Goal: Transaction & Acquisition: Purchase product/service

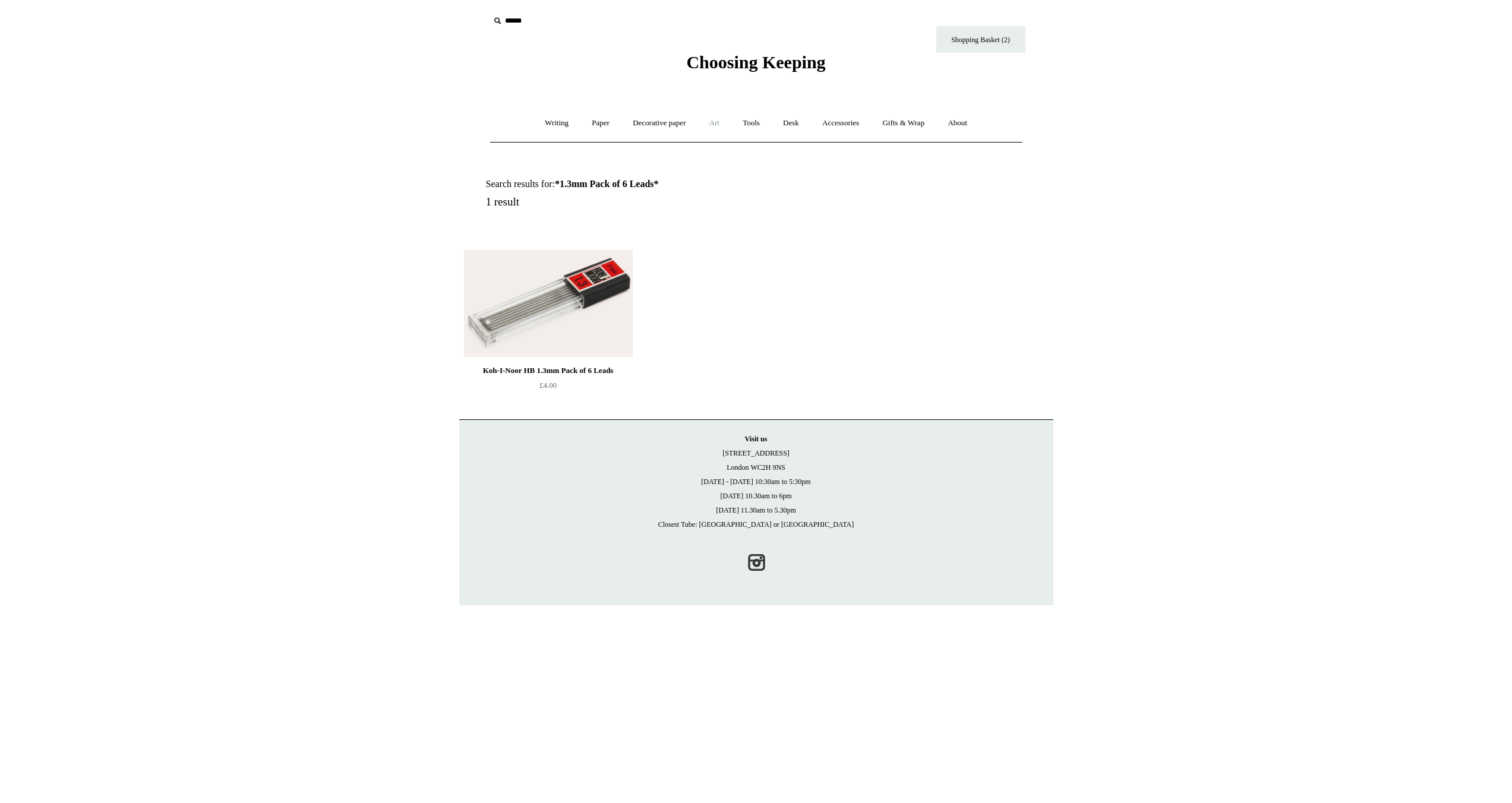
click at [718, 123] on link "Art +" at bounding box center [714, 123] width 32 height 32
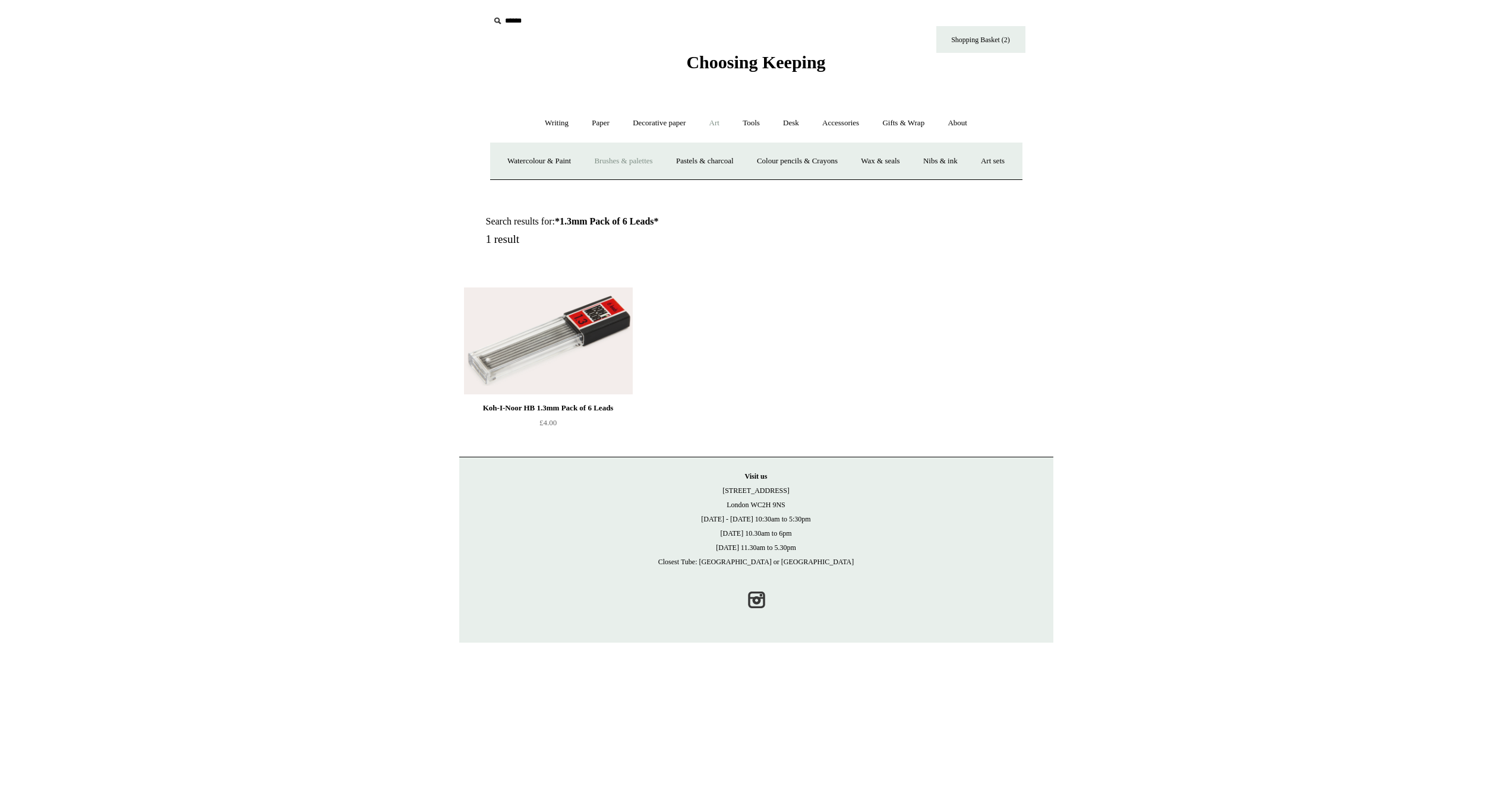
click at [660, 158] on link "Brushes & palettes" at bounding box center [623, 161] width 80 height 32
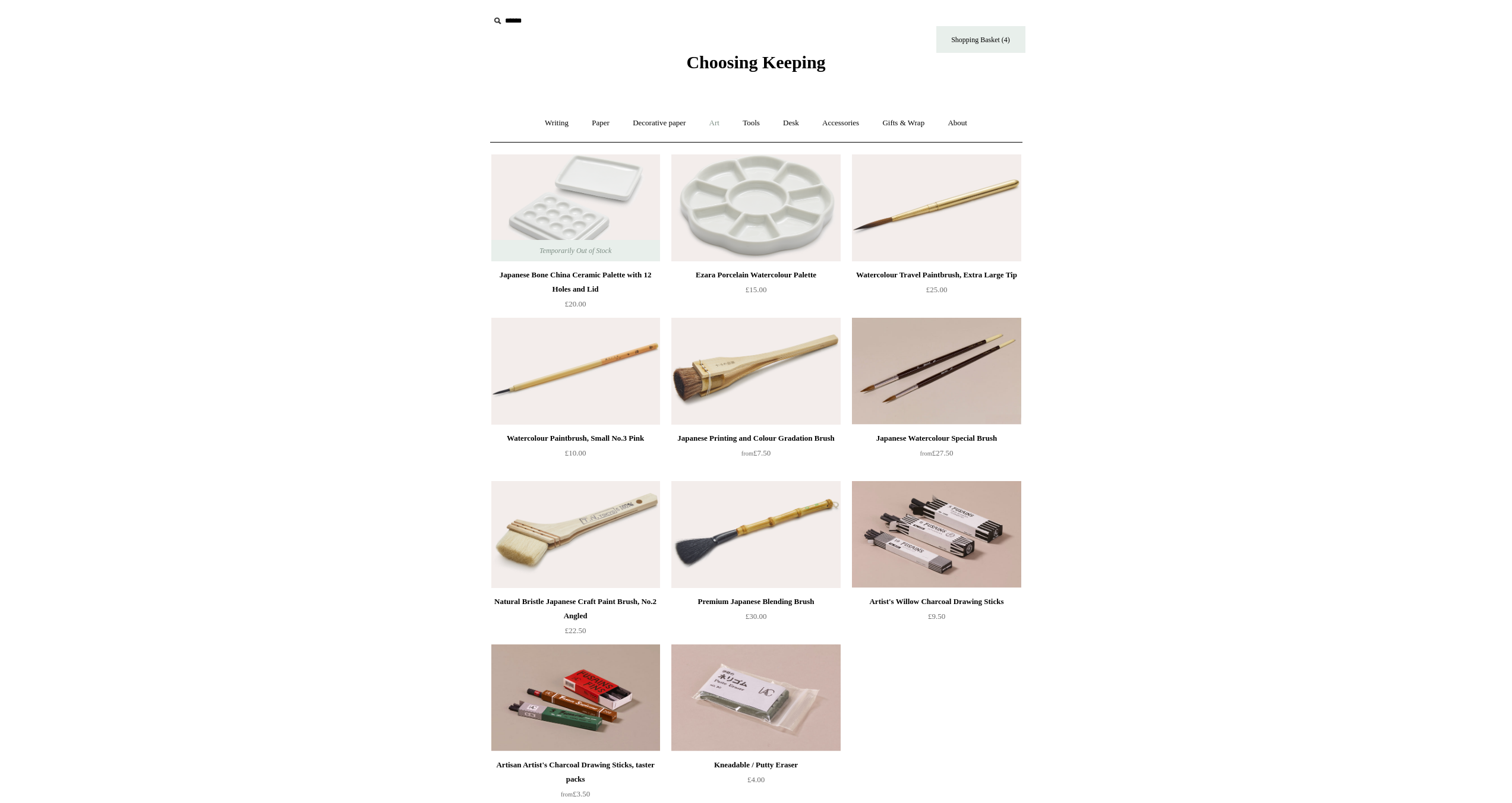
click at [714, 124] on link "Art +" at bounding box center [714, 123] width 32 height 32
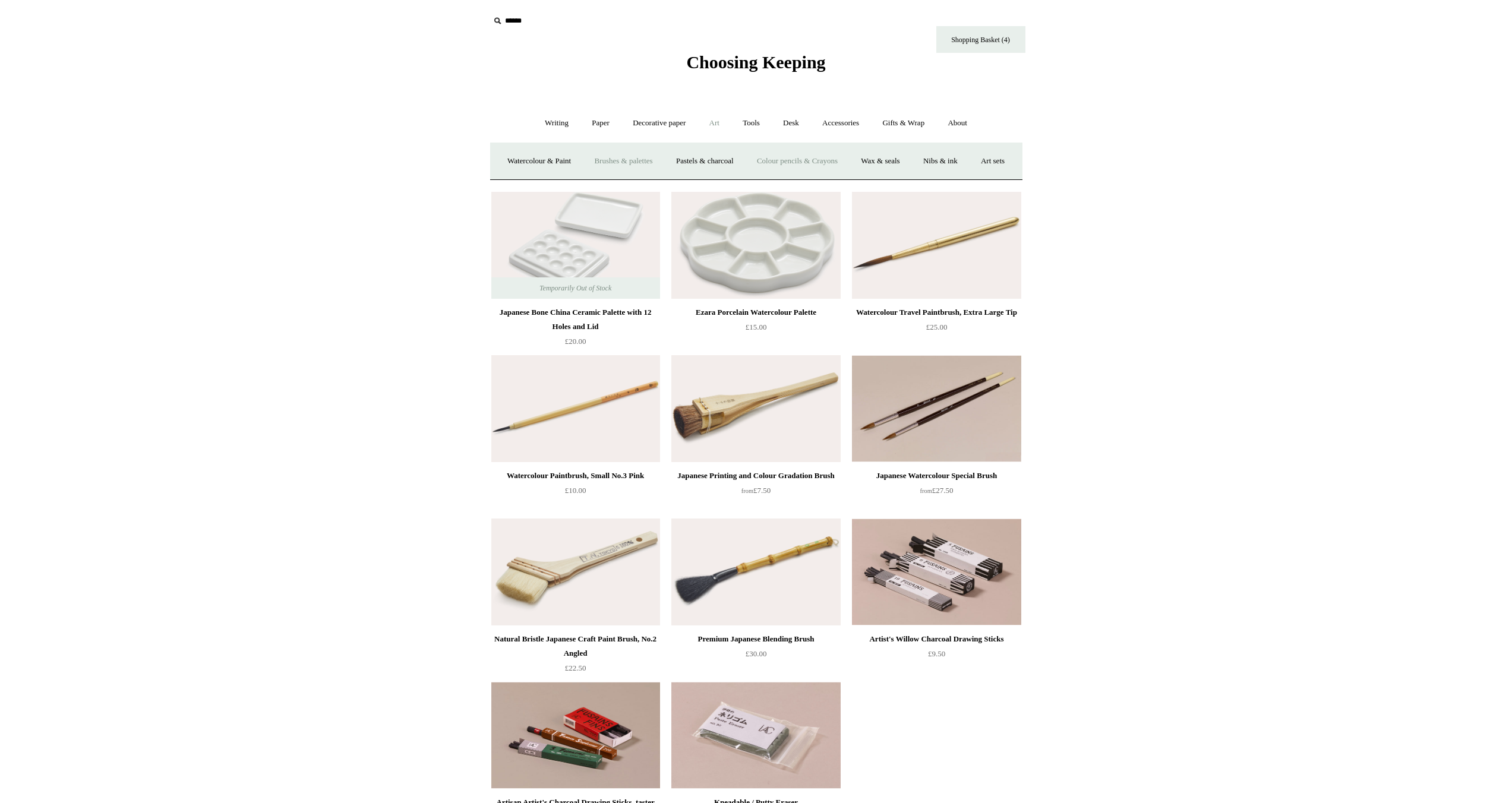
click at [806, 159] on link "Colour pencils & Crayons" at bounding box center [797, 161] width 102 height 32
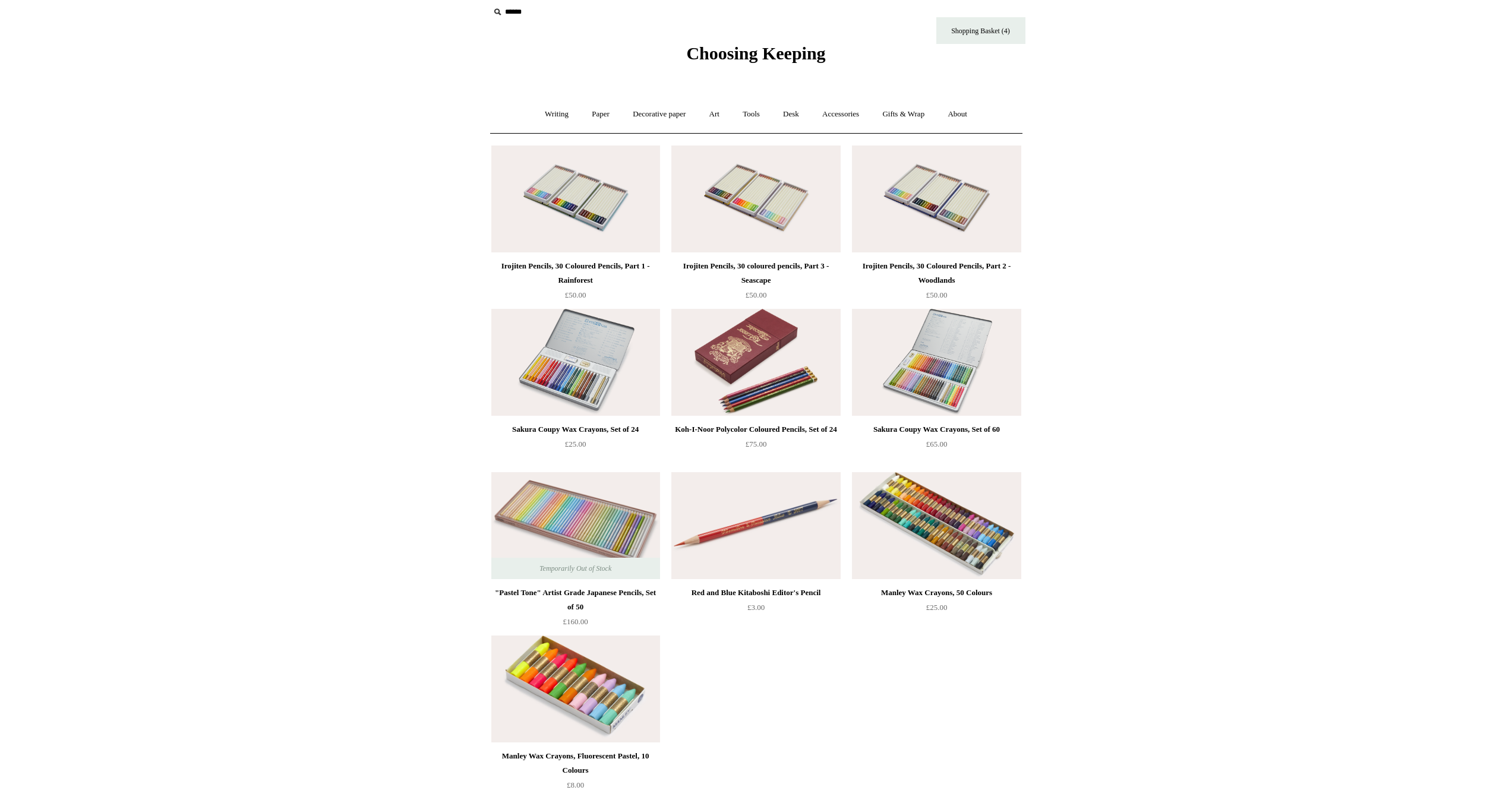
scroll to position [25, 0]
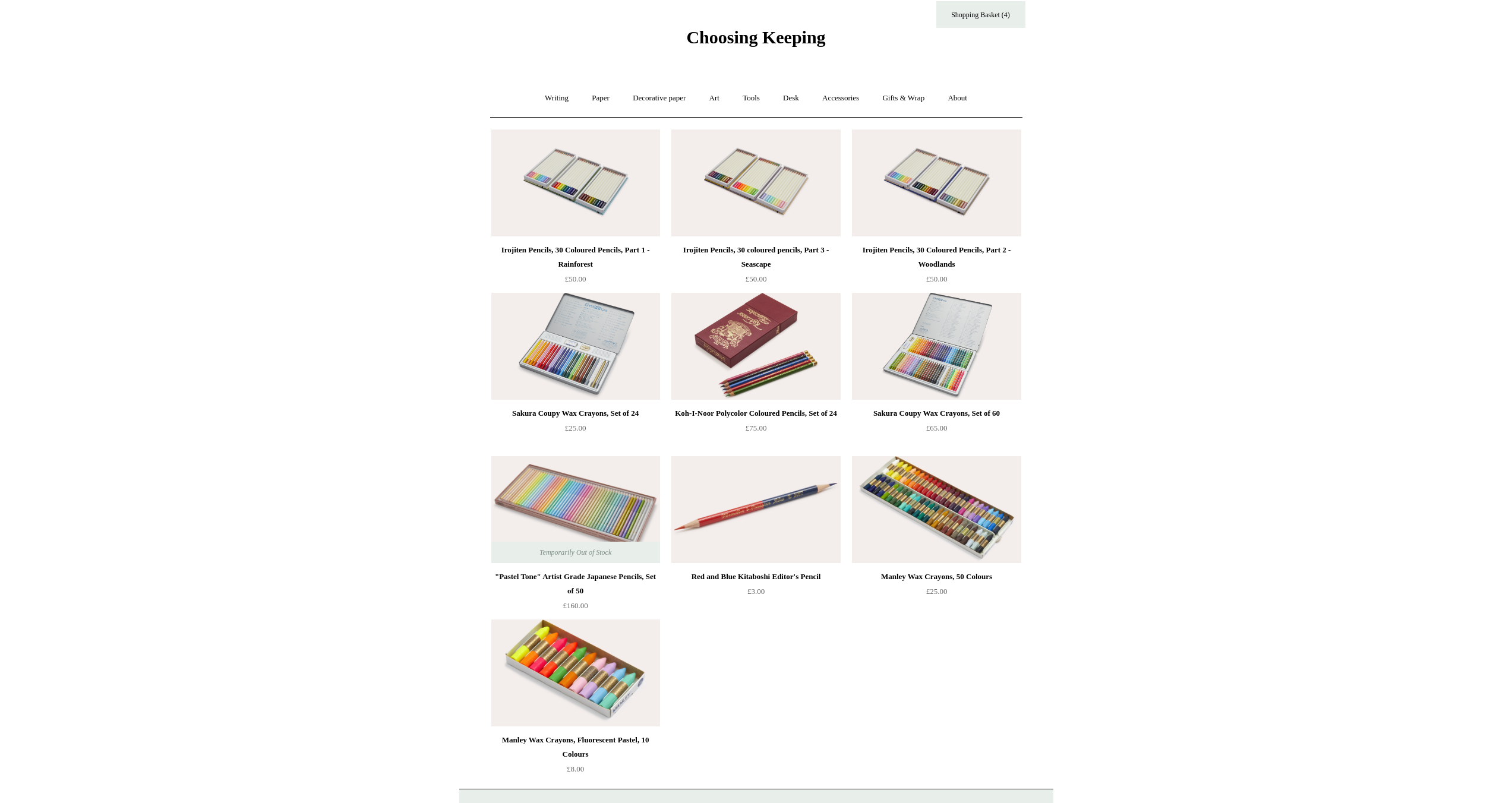
click at [577, 663] on img at bounding box center [575, 673] width 169 height 107
click at [714, 99] on link "Art +" at bounding box center [714, 98] width 32 height 32
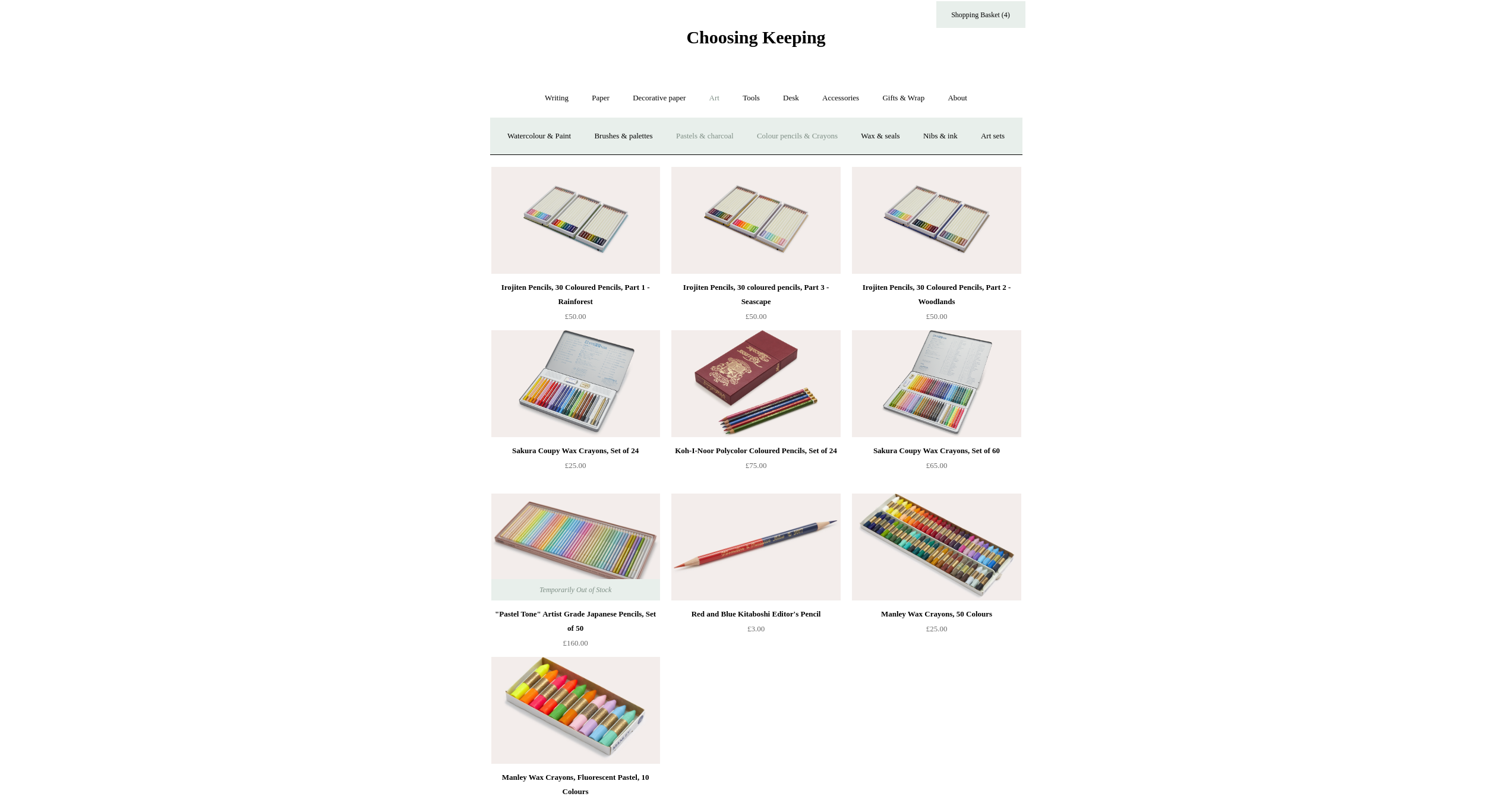
click at [739, 136] on link "Pastels & charcoal" at bounding box center [705, 136] width 79 height 32
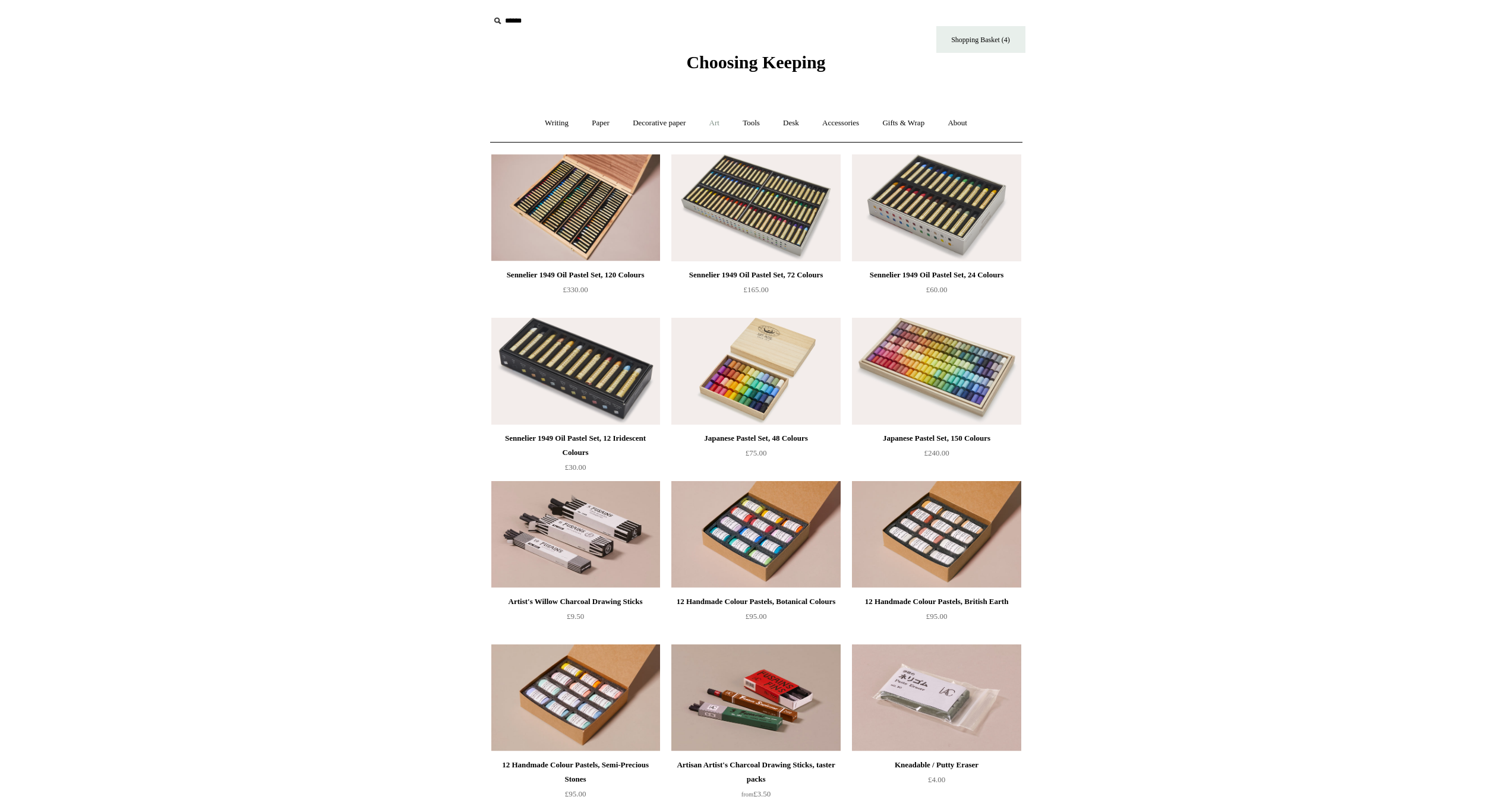
click at [715, 122] on link "Art +" at bounding box center [714, 123] width 32 height 32
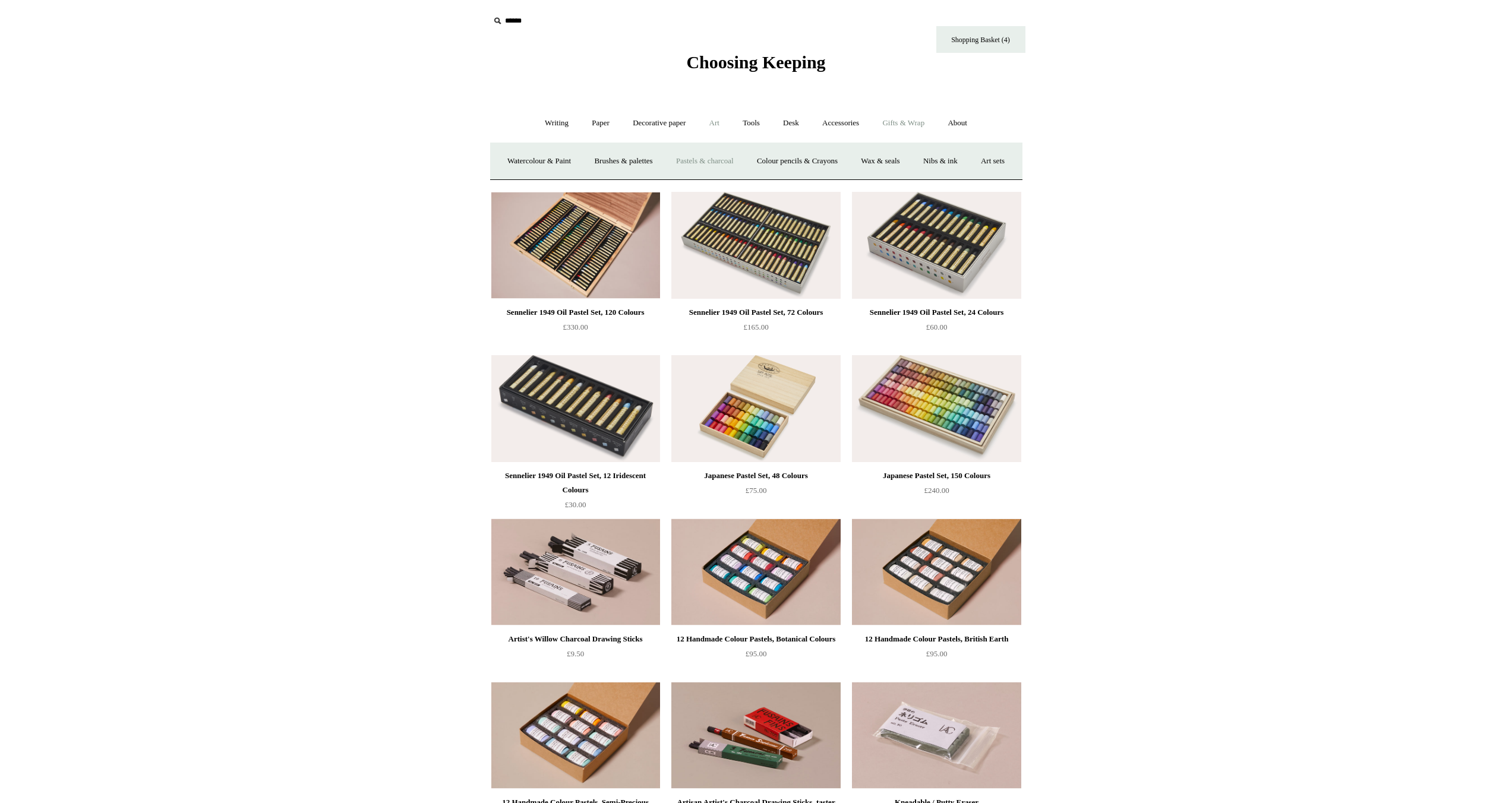
click at [909, 126] on link "Gifts & Wrap +" at bounding box center [904, 123] width 64 height 32
click at [784, 160] on link "Tags & labels" at bounding box center [785, 161] width 64 height 32
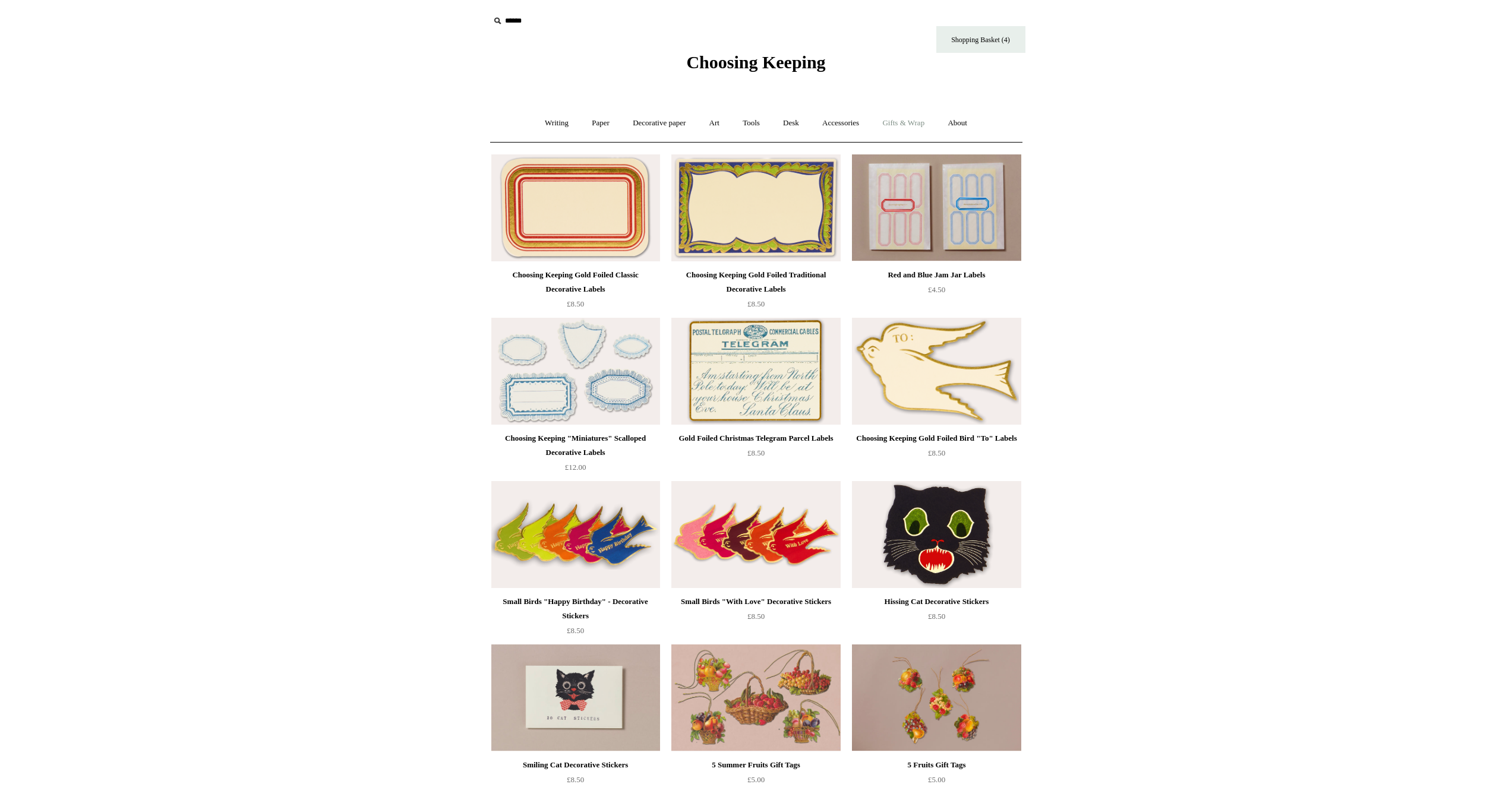
click at [921, 122] on link "Gifts & Wrap +" at bounding box center [904, 123] width 64 height 32
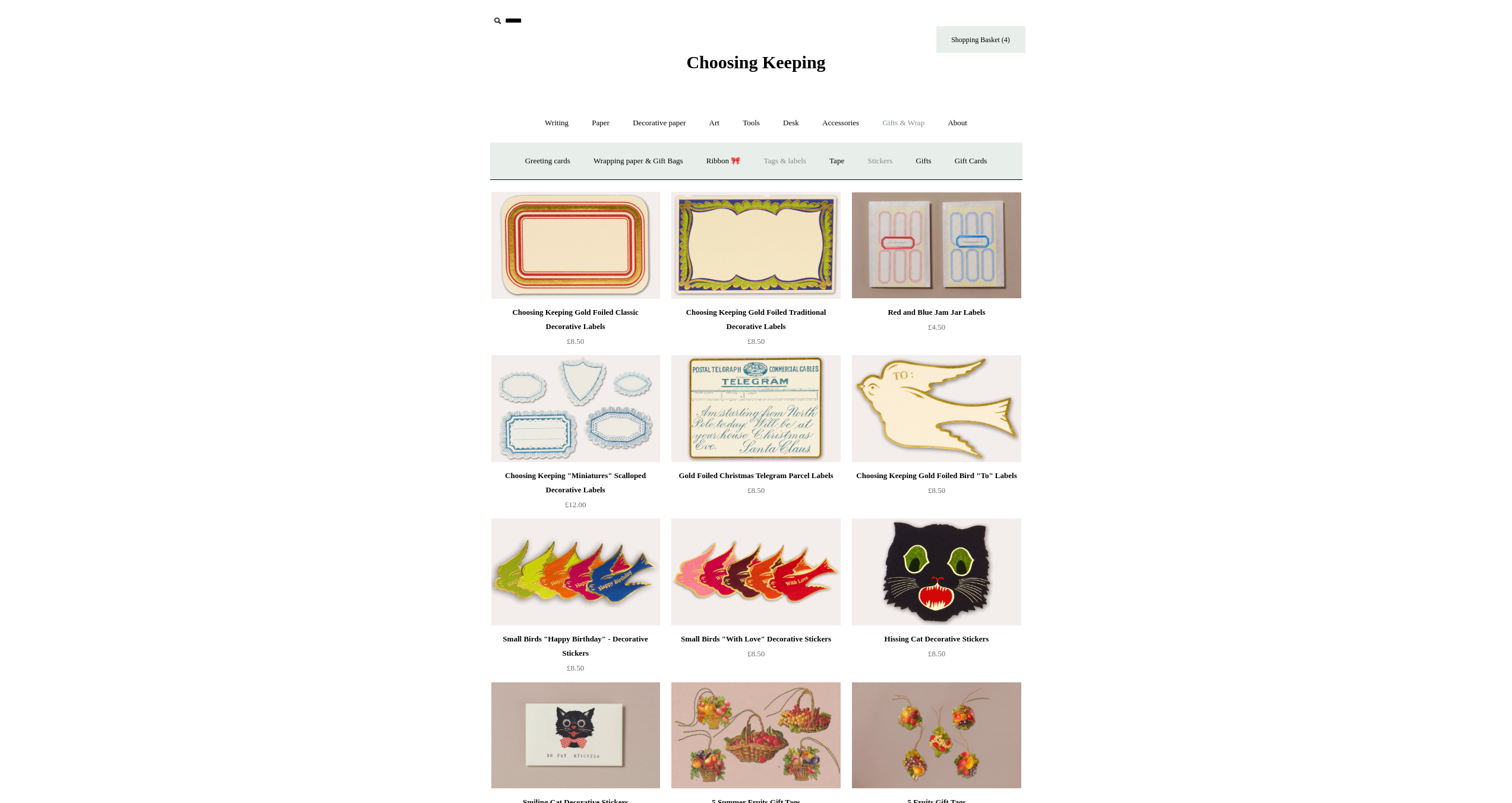
click at [886, 159] on link "Stickers" at bounding box center [880, 161] width 46 height 32
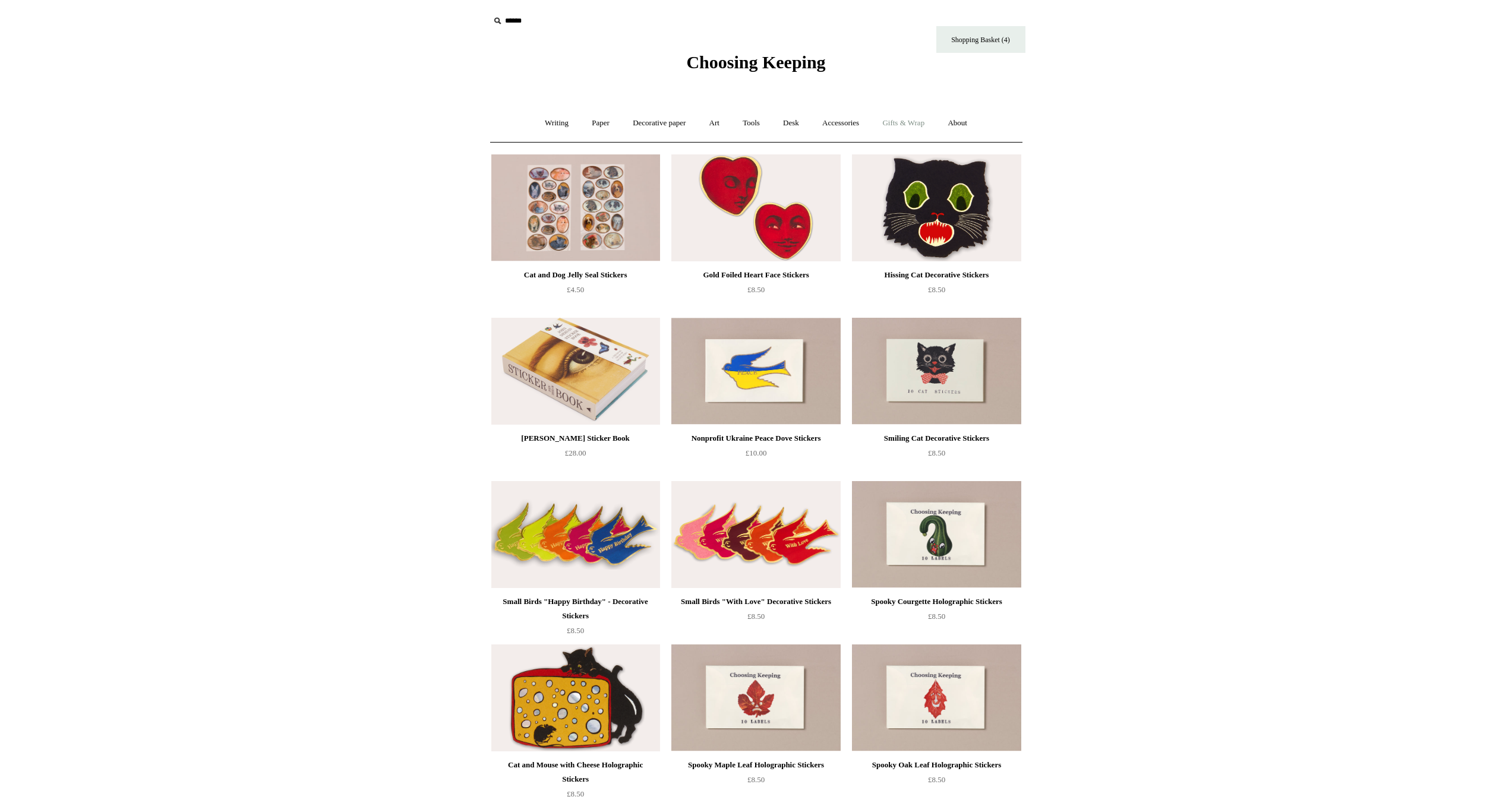
click at [908, 126] on link "Gifts & Wrap +" at bounding box center [904, 123] width 64 height 32
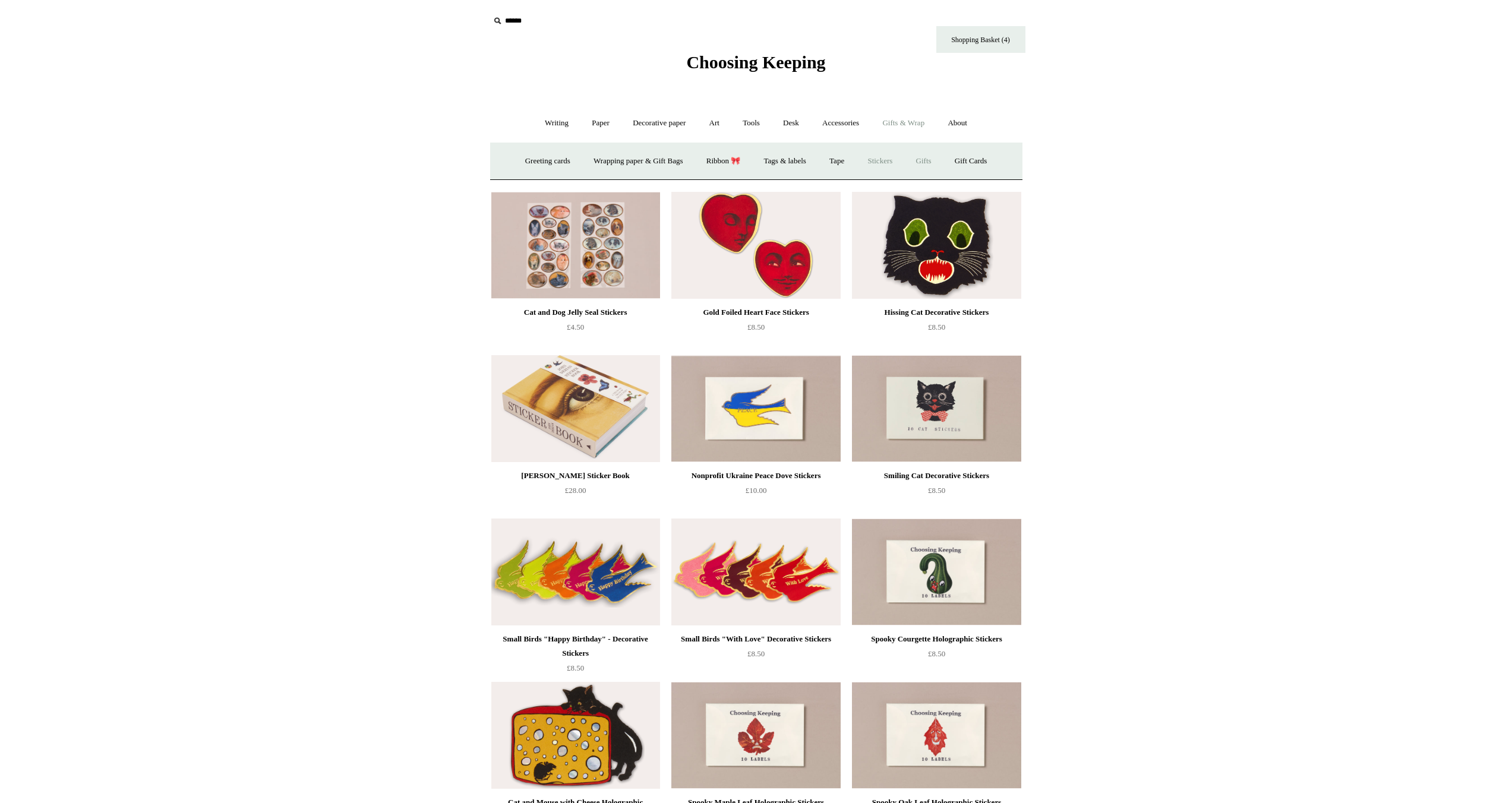
click at [933, 159] on link "Gifts +" at bounding box center [924, 161] width 37 height 32
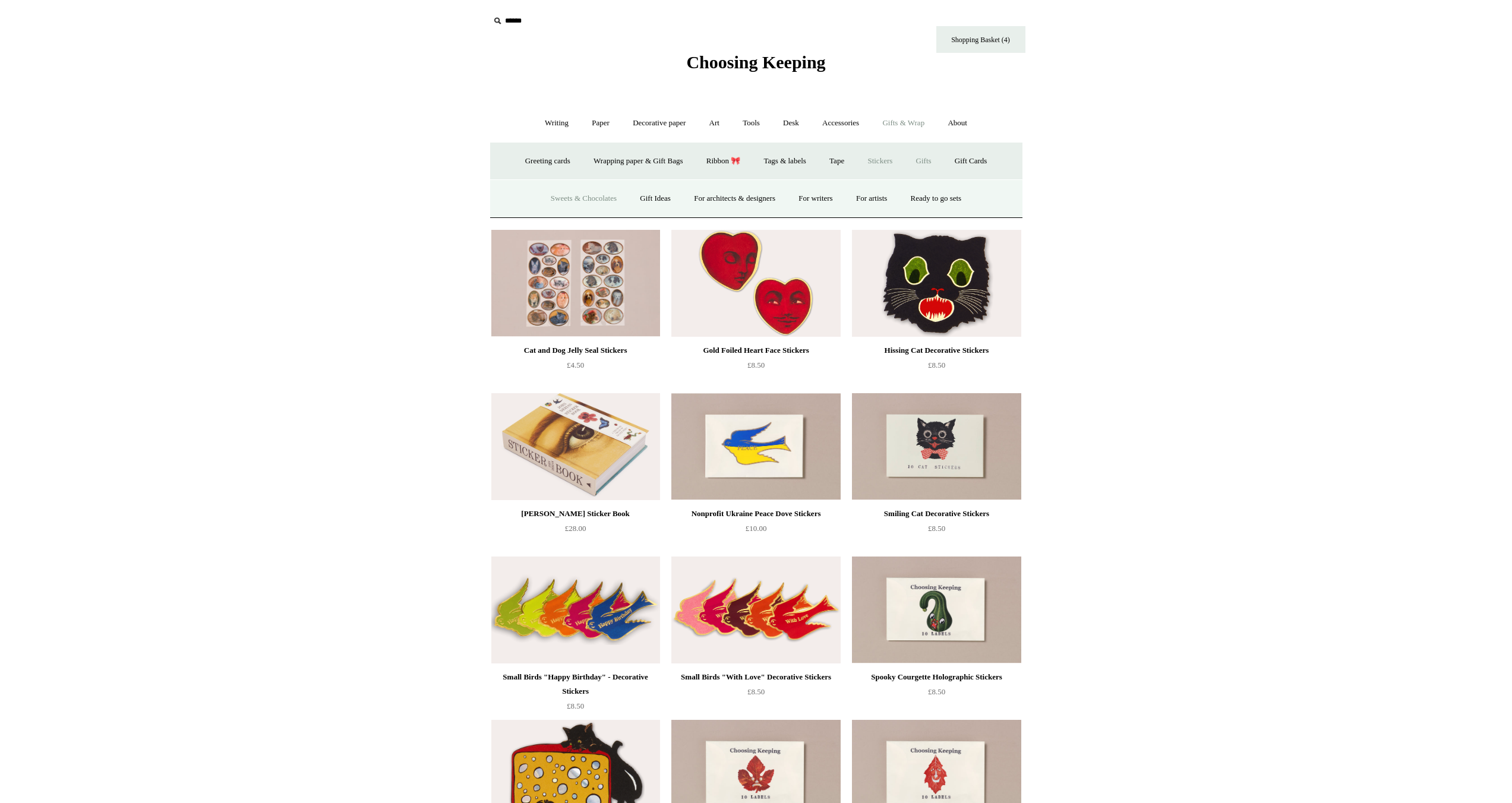
click at [603, 200] on link "Sweets & Chocolates" at bounding box center [584, 198] width 88 height 32
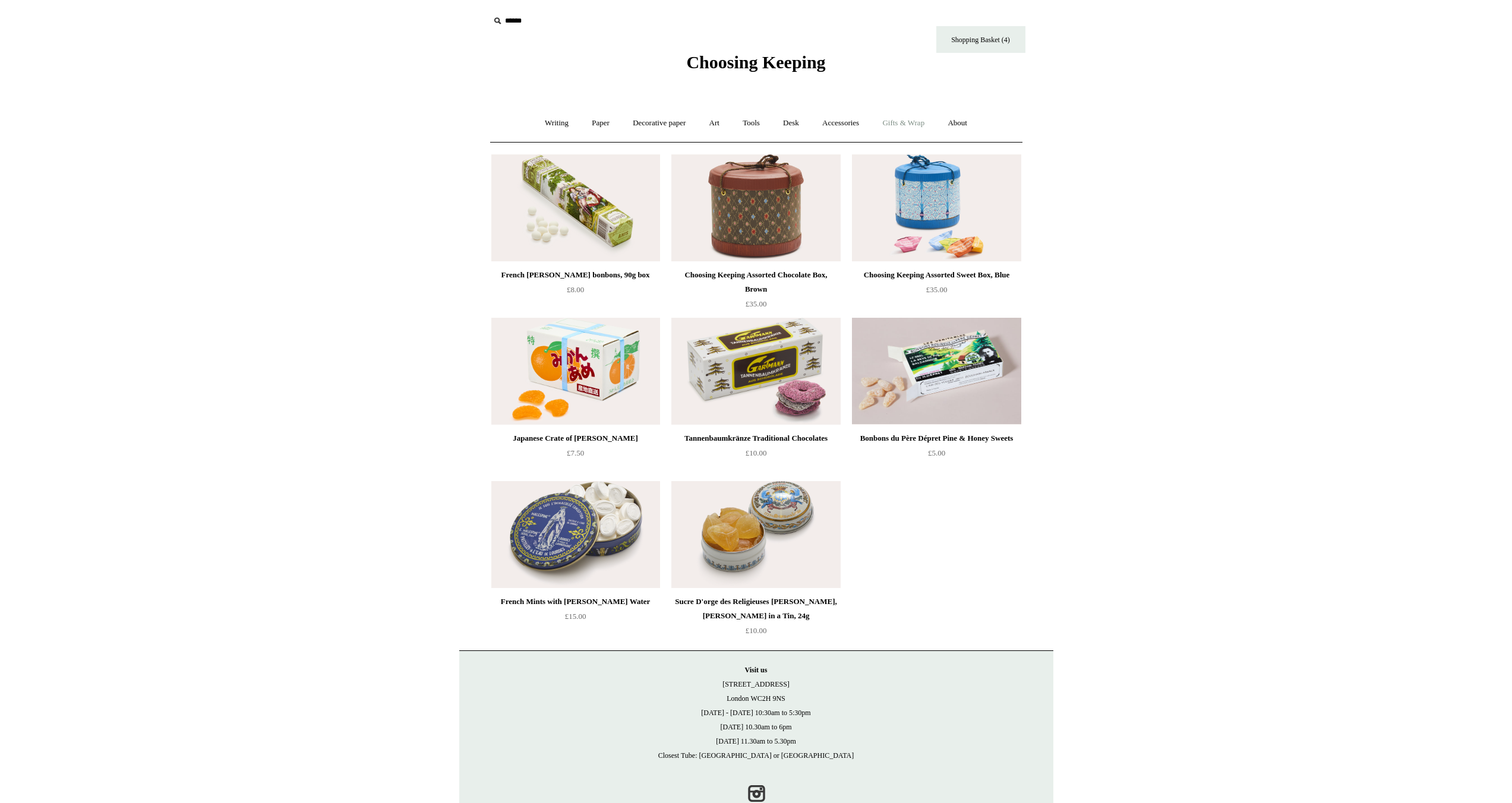
click at [908, 119] on link "Gifts & Wrap +" at bounding box center [904, 123] width 64 height 32
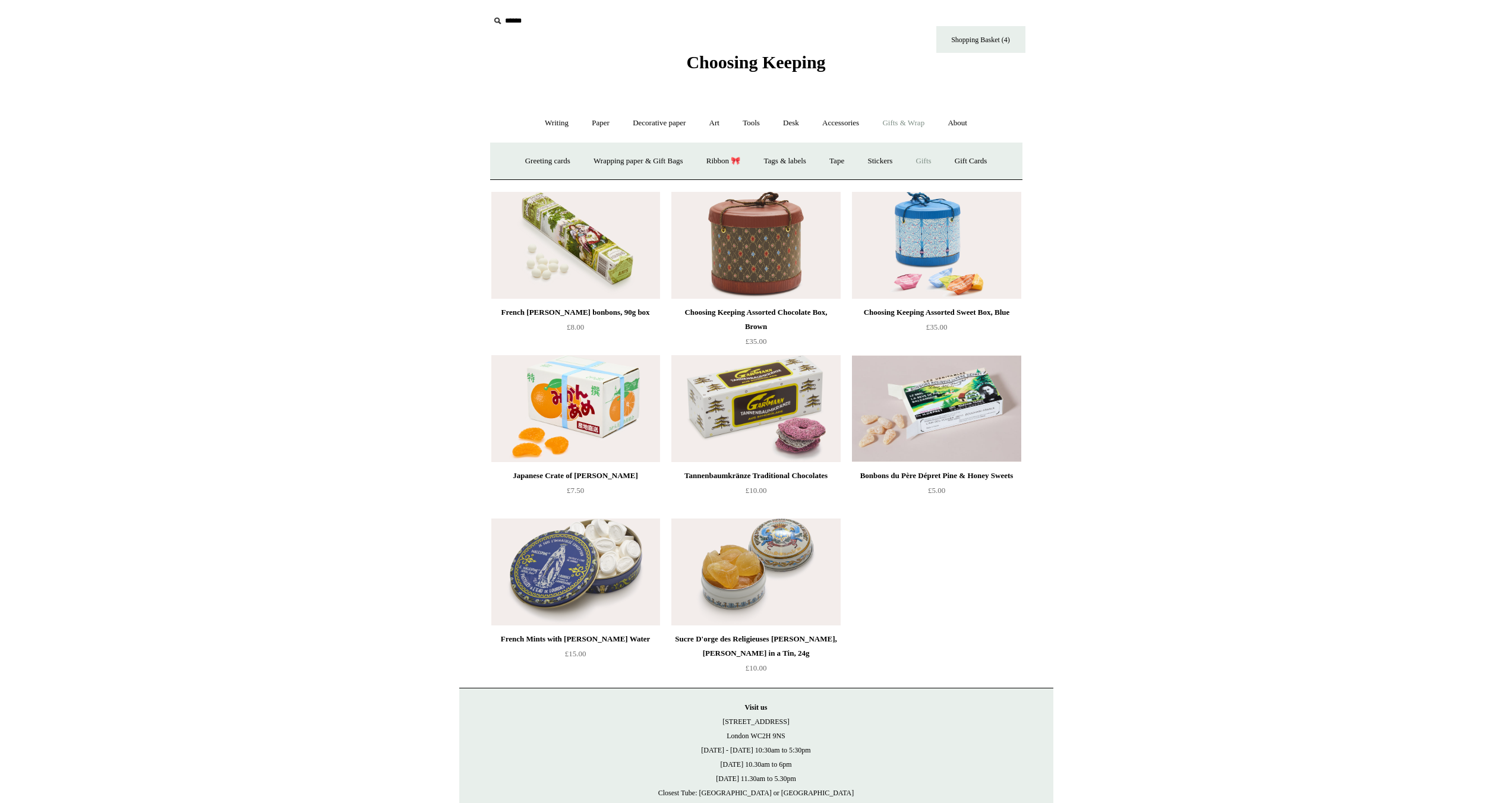
click at [935, 162] on link "Gifts +" at bounding box center [924, 161] width 37 height 32
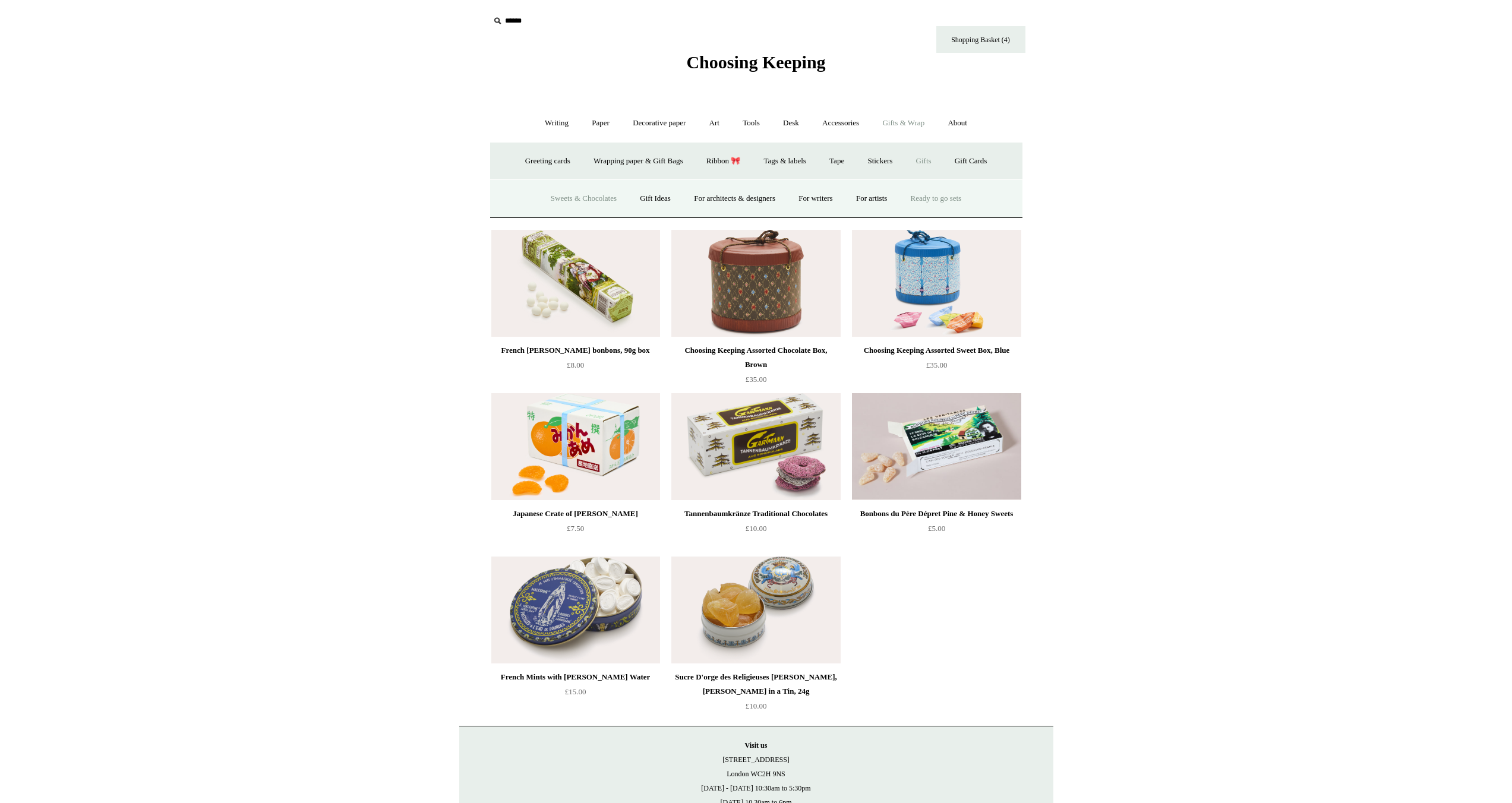
click at [950, 196] on link "Ready to go sets" at bounding box center [937, 198] width 73 height 32
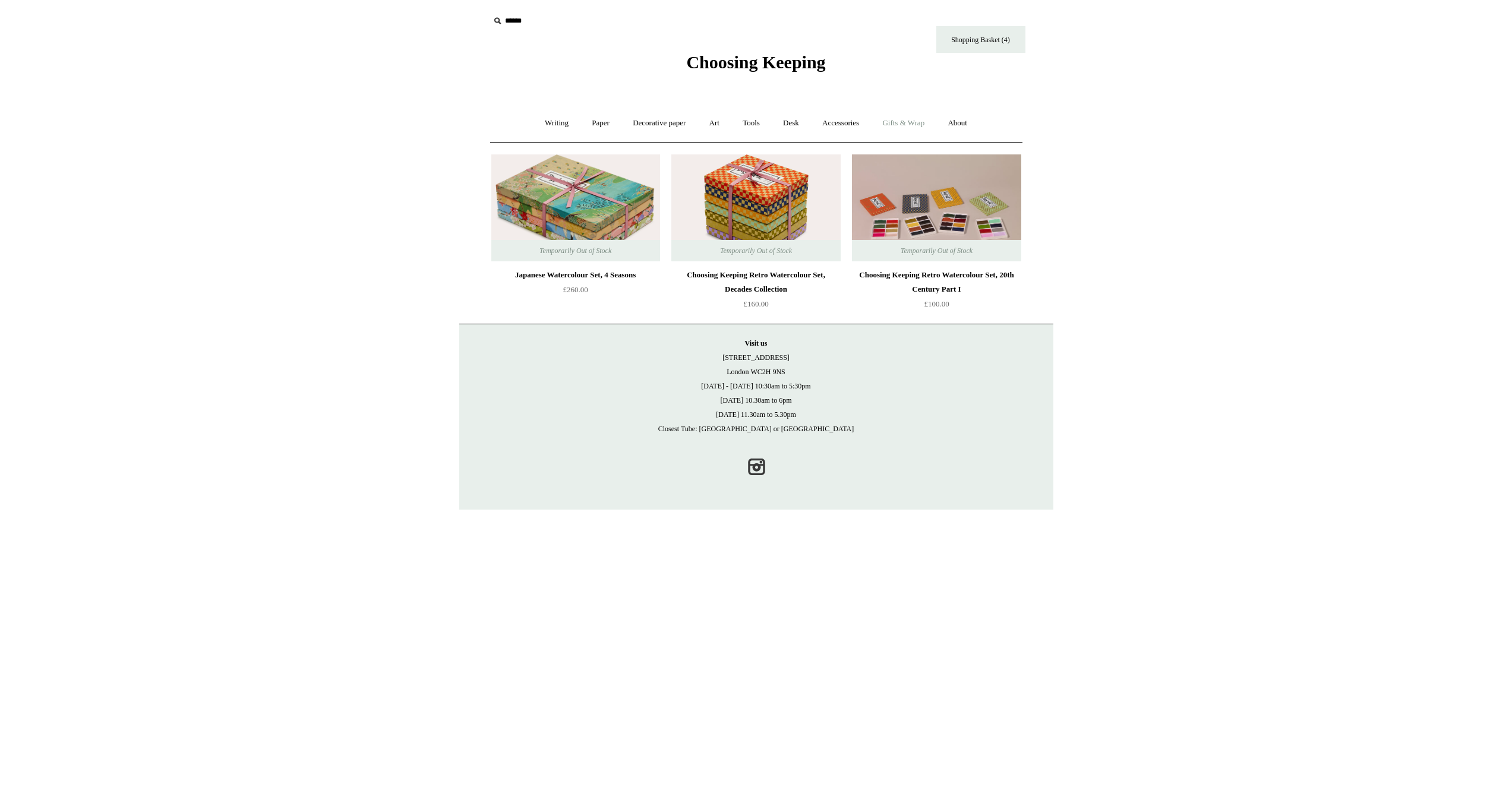
click at [915, 121] on link "Gifts & Wrap +" at bounding box center [904, 123] width 64 height 32
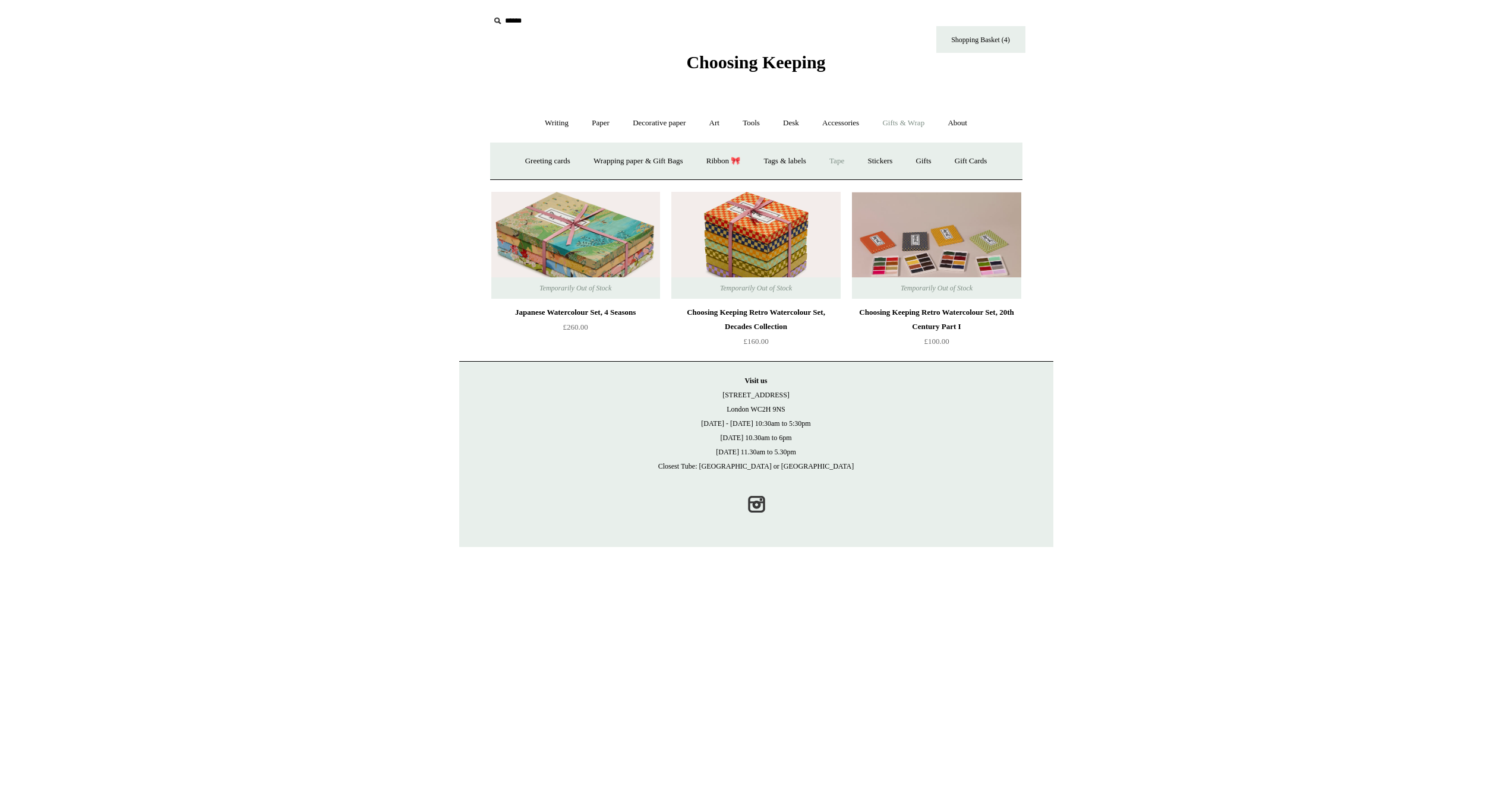
click at [845, 163] on link "Tape" at bounding box center [837, 161] width 36 height 32
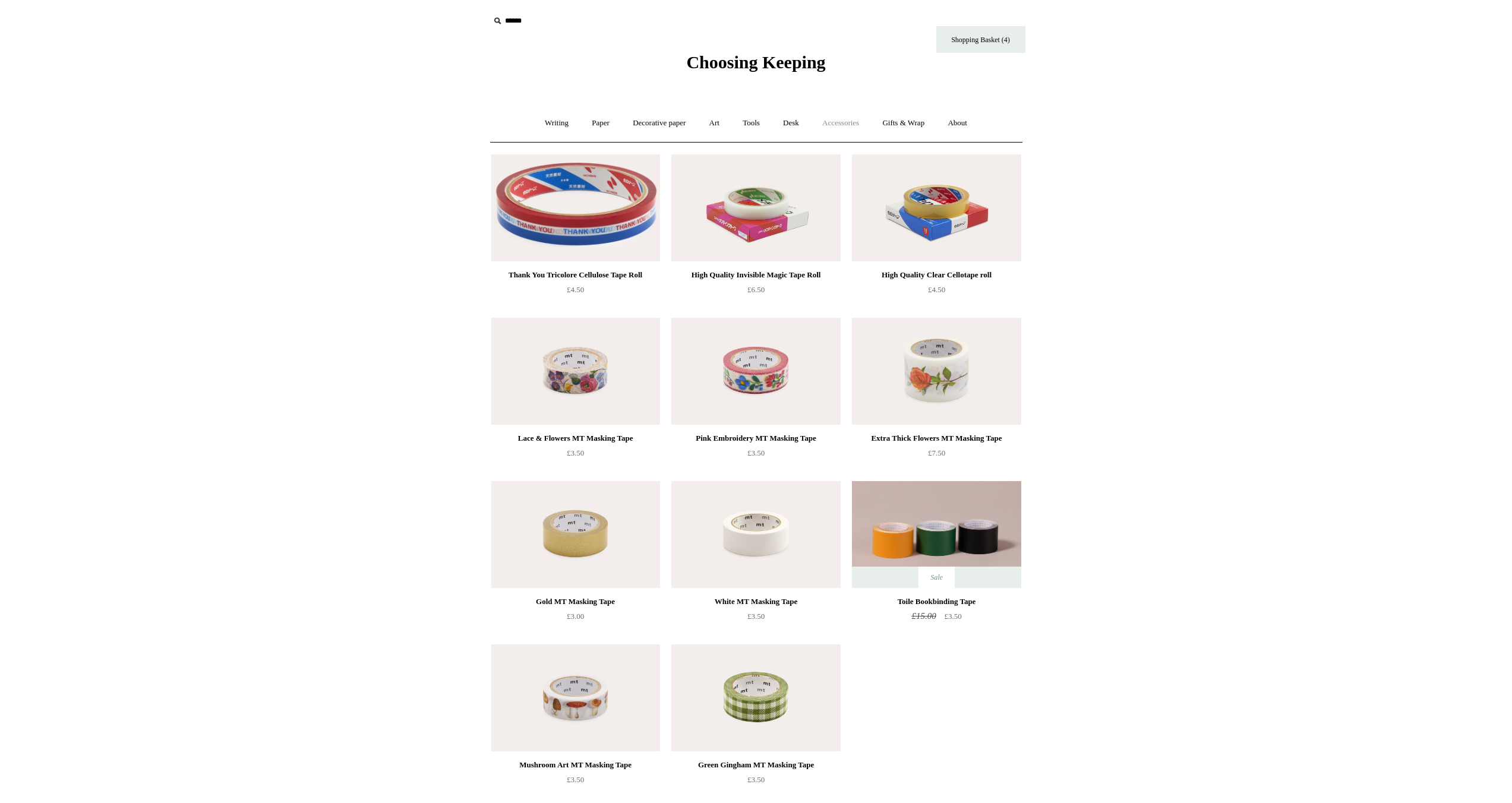
click at [866, 126] on link "Accessories +" at bounding box center [841, 123] width 58 height 32
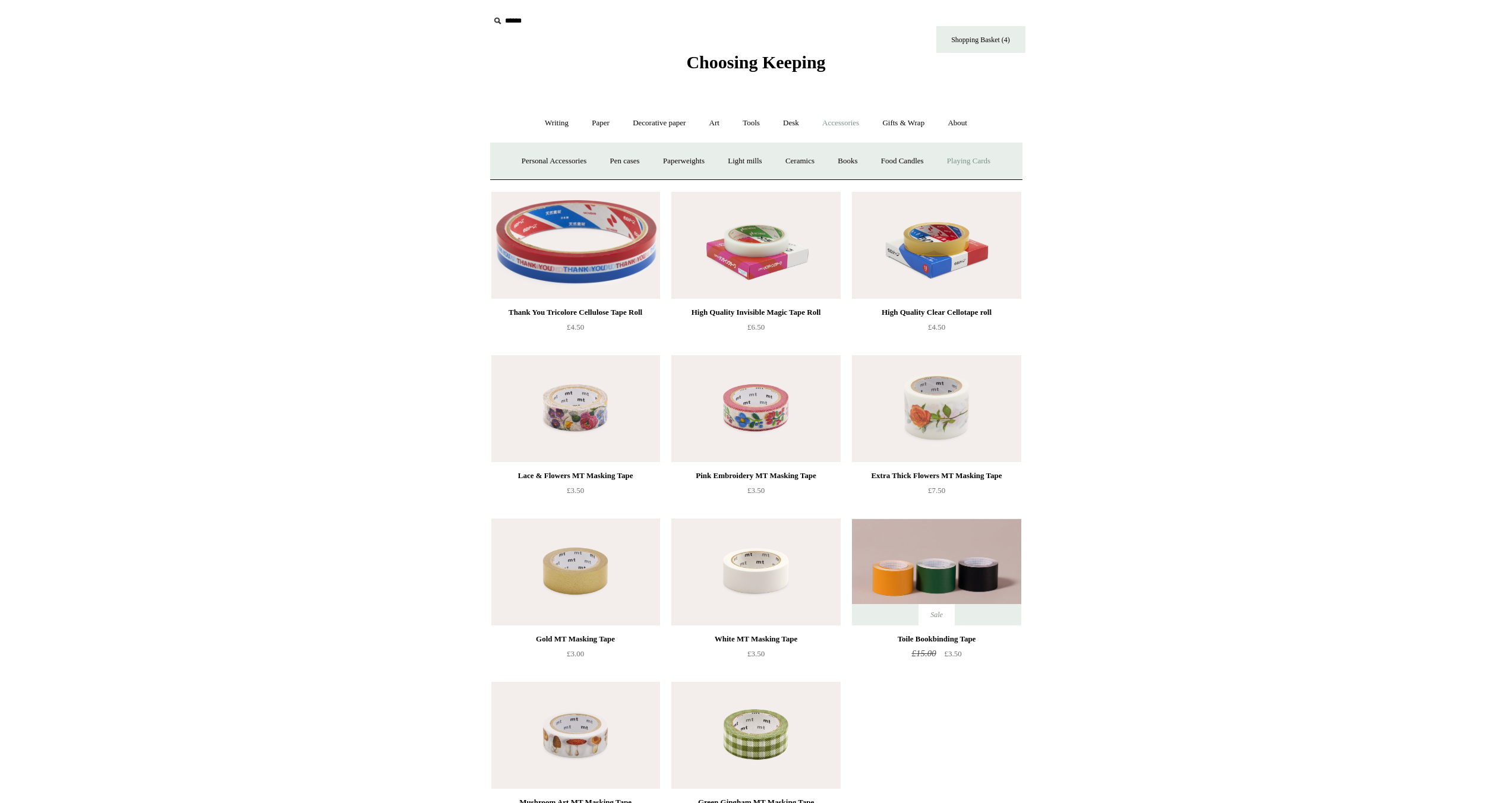
click at [972, 162] on link "Playing Cards" at bounding box center [968, 161] width 65 height 32
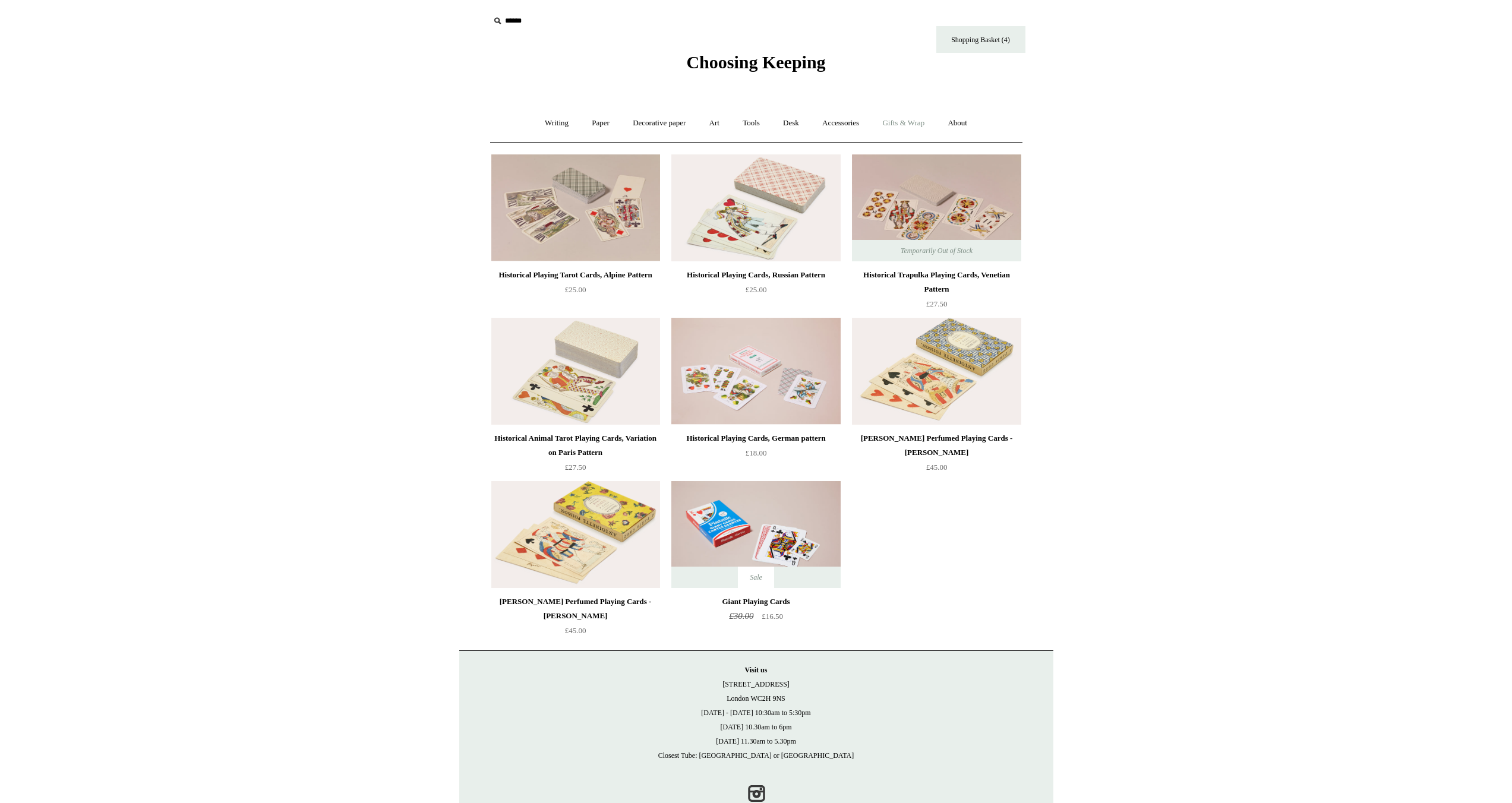
click at [915, 124] on link "Gifts & Wrap +" at bounding box center [904, 123] width 64 height 32
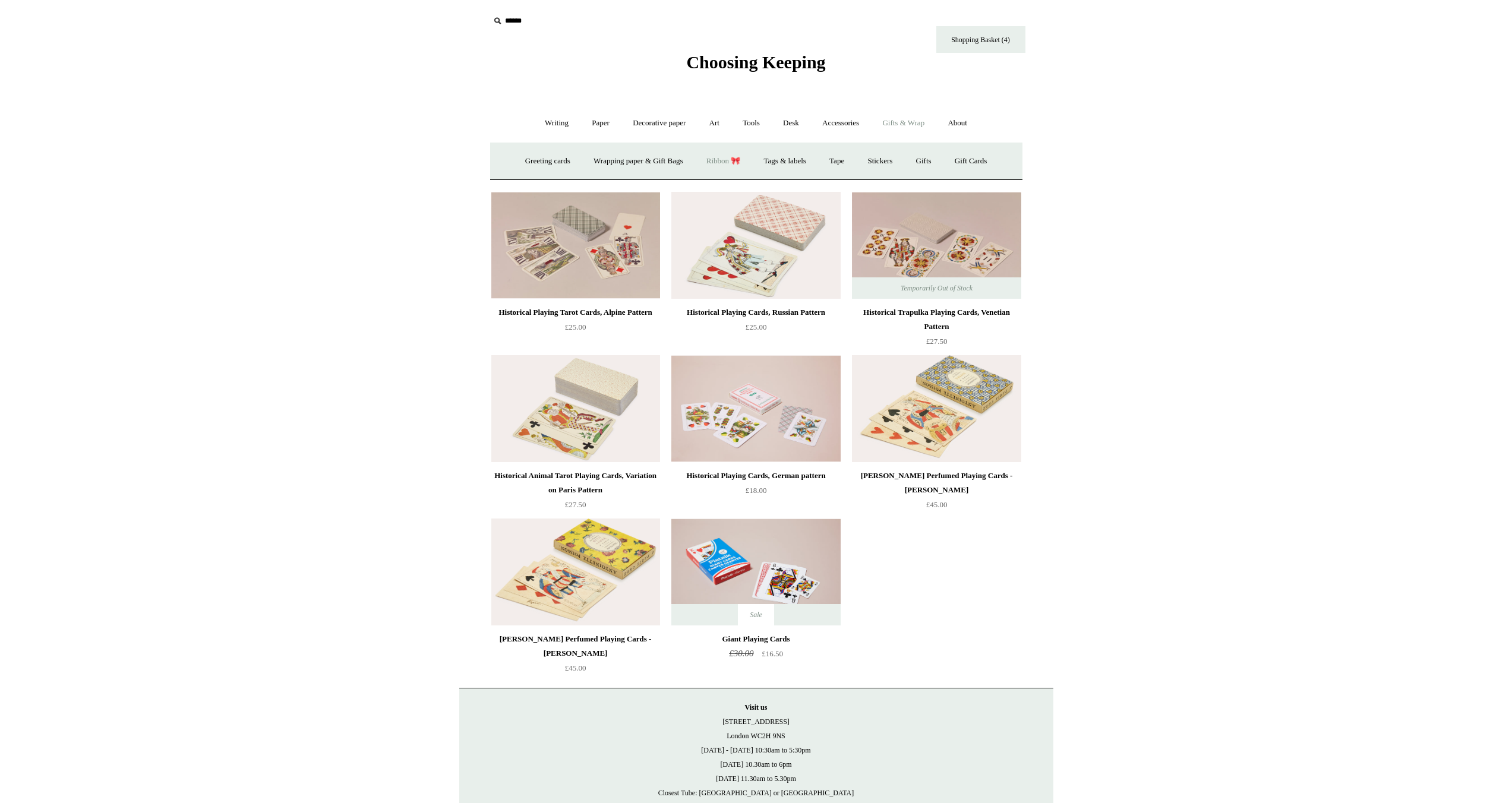
click at [714, 160] on link "Ribbon 🎀" at bounding box center [723, 161] width 56 height 32
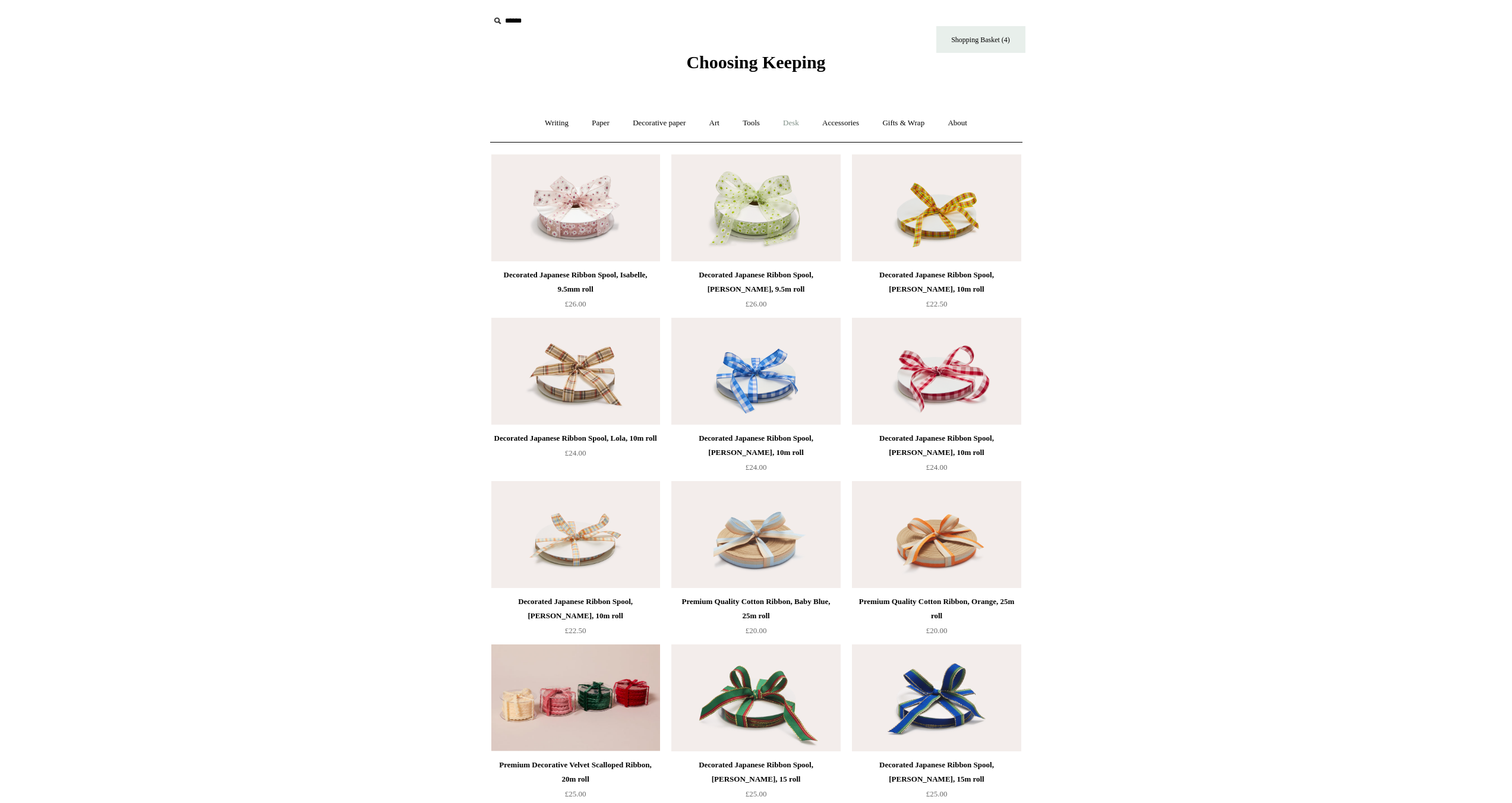
click at [801, 124] on link "Desk +" at bounding box center [791, 123] width 38 height 32
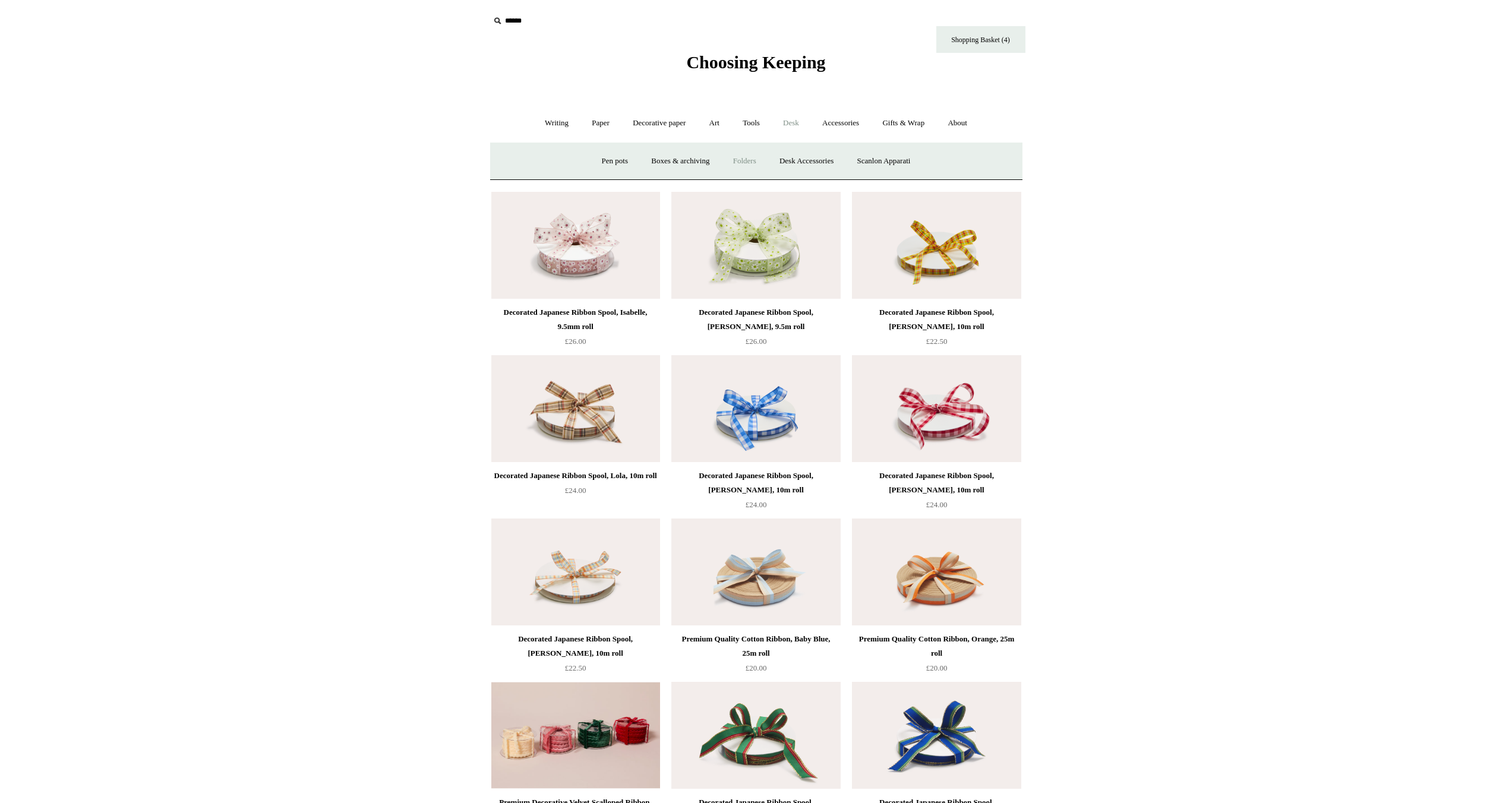
click at [749, 161] on link "Folders" at bounding box center [745, 161] width 45 height 32
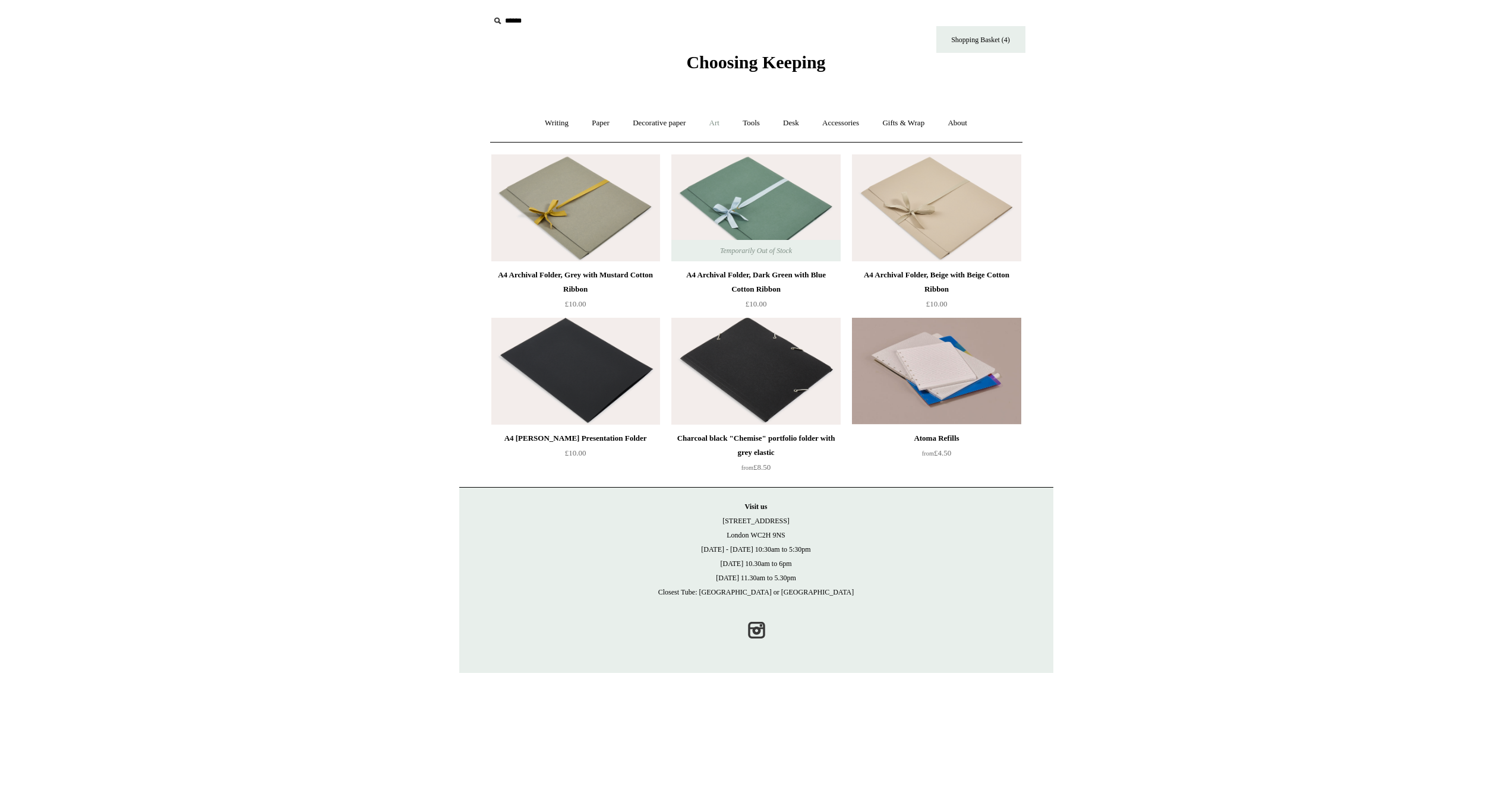
click at [717, 121] on link "Art +" at bounding box center [714, 123] width 32 height 32
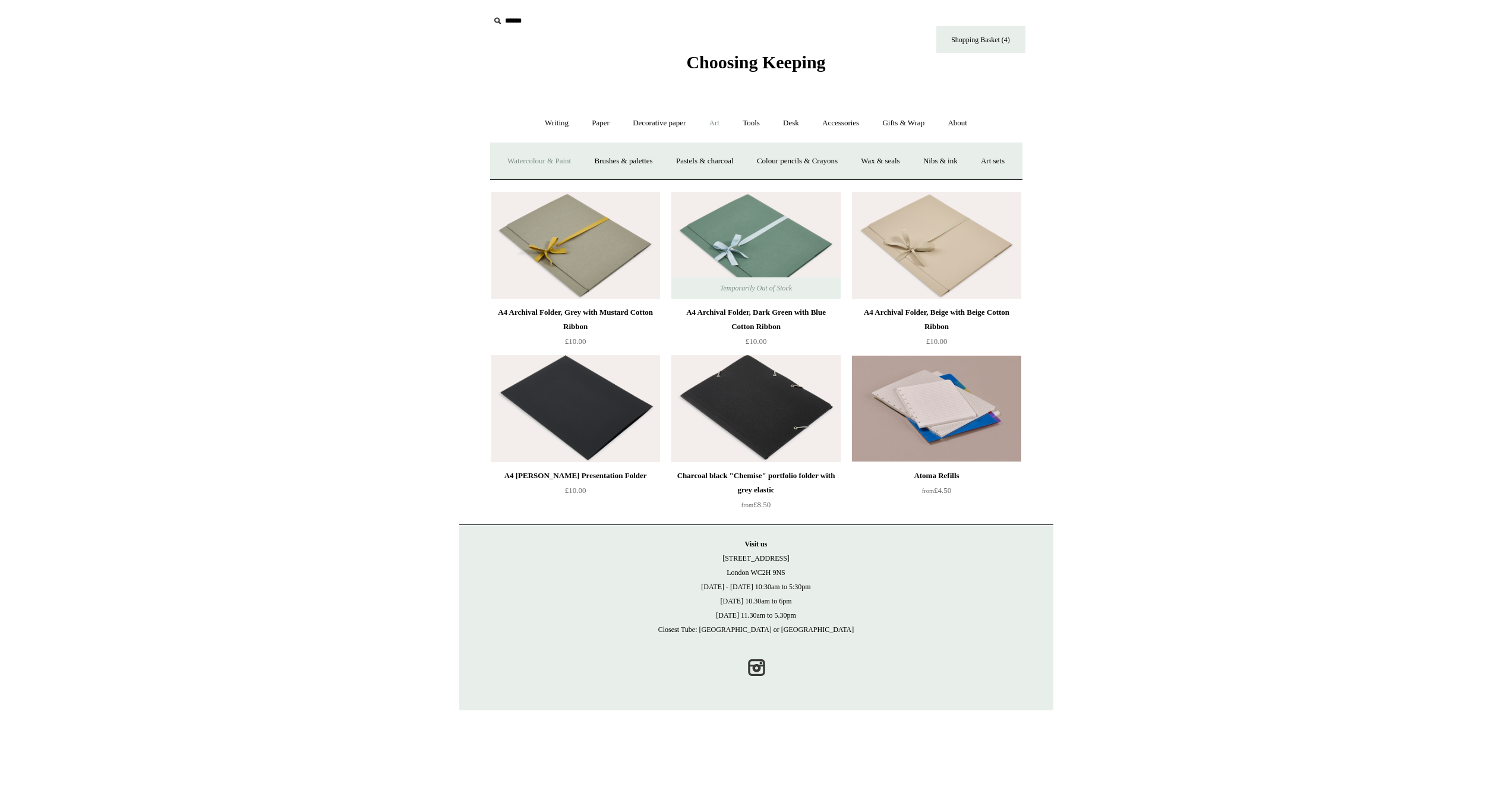
click at [578, 157] on link "Watercolour & Paint" at bounding box center [539, 161] width 85 height 32
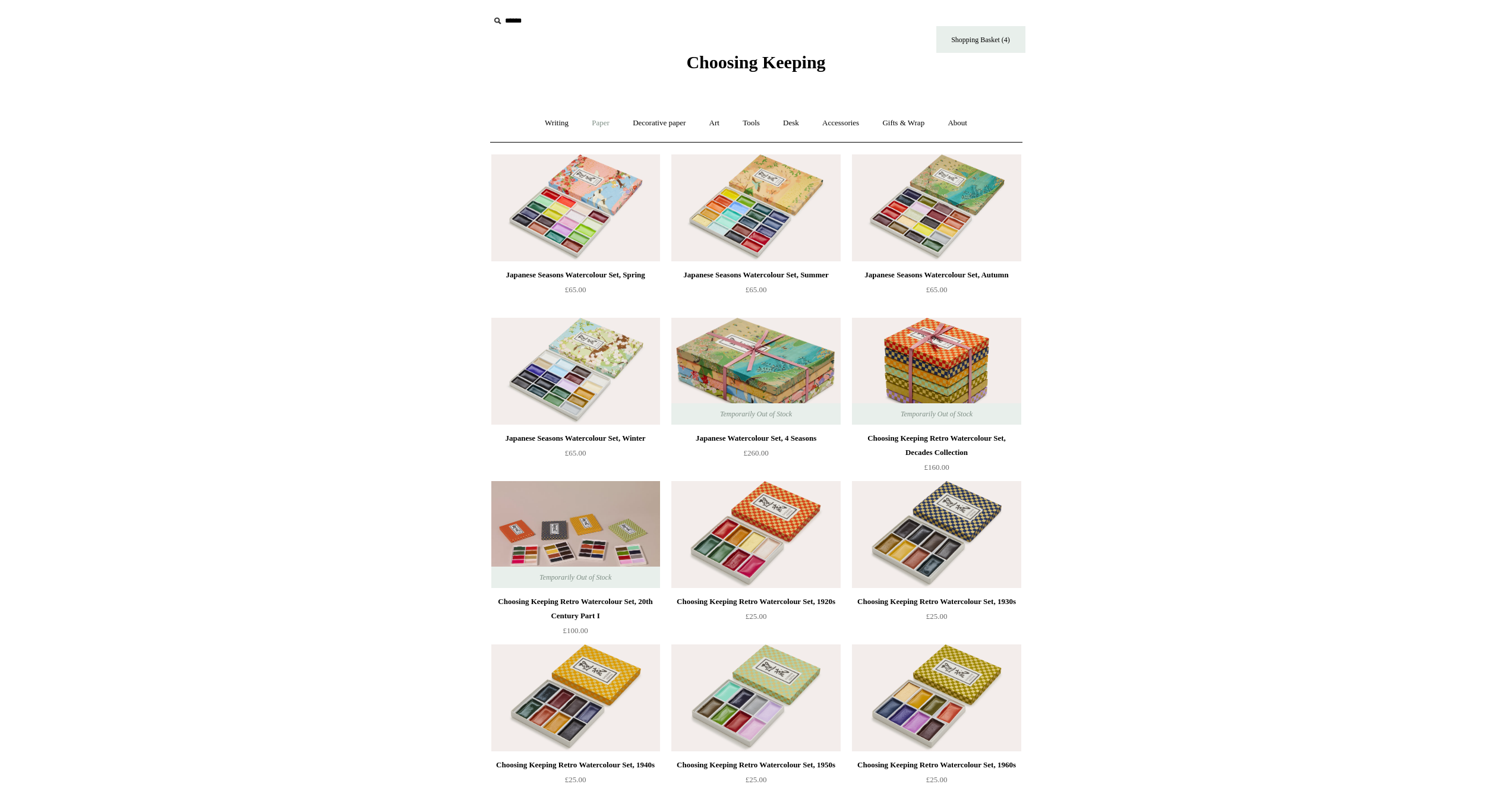
click at [588, 119] on link "Paper +" at bounding box center [601, 123] width 39 height 32
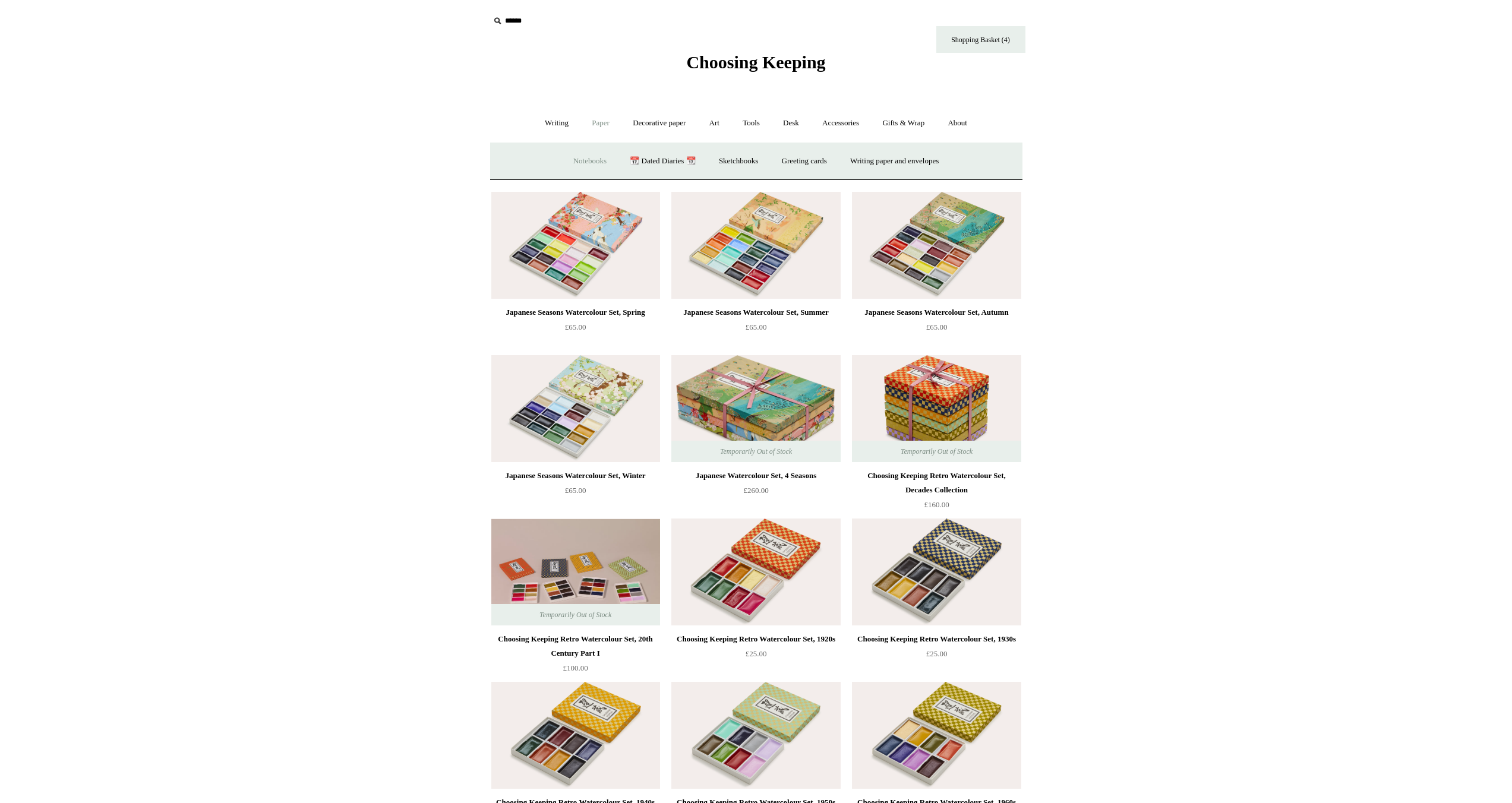
click at [593, 162] on link "Notebooks +" at bounding box center [590, 161] width 54 height 32
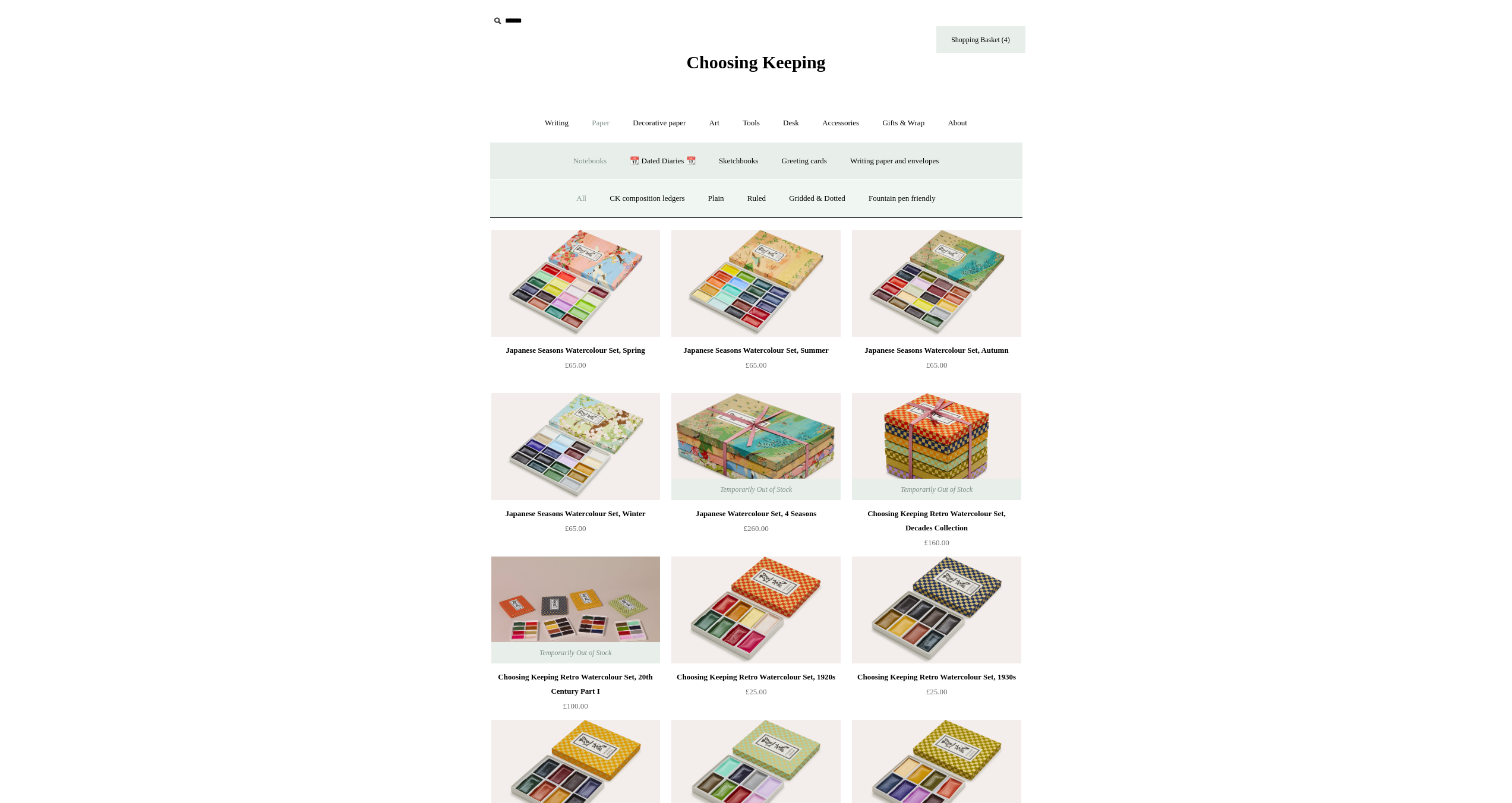
click at [575, 200] on link "All" at bounding box center [581, 198] width 32 height 32
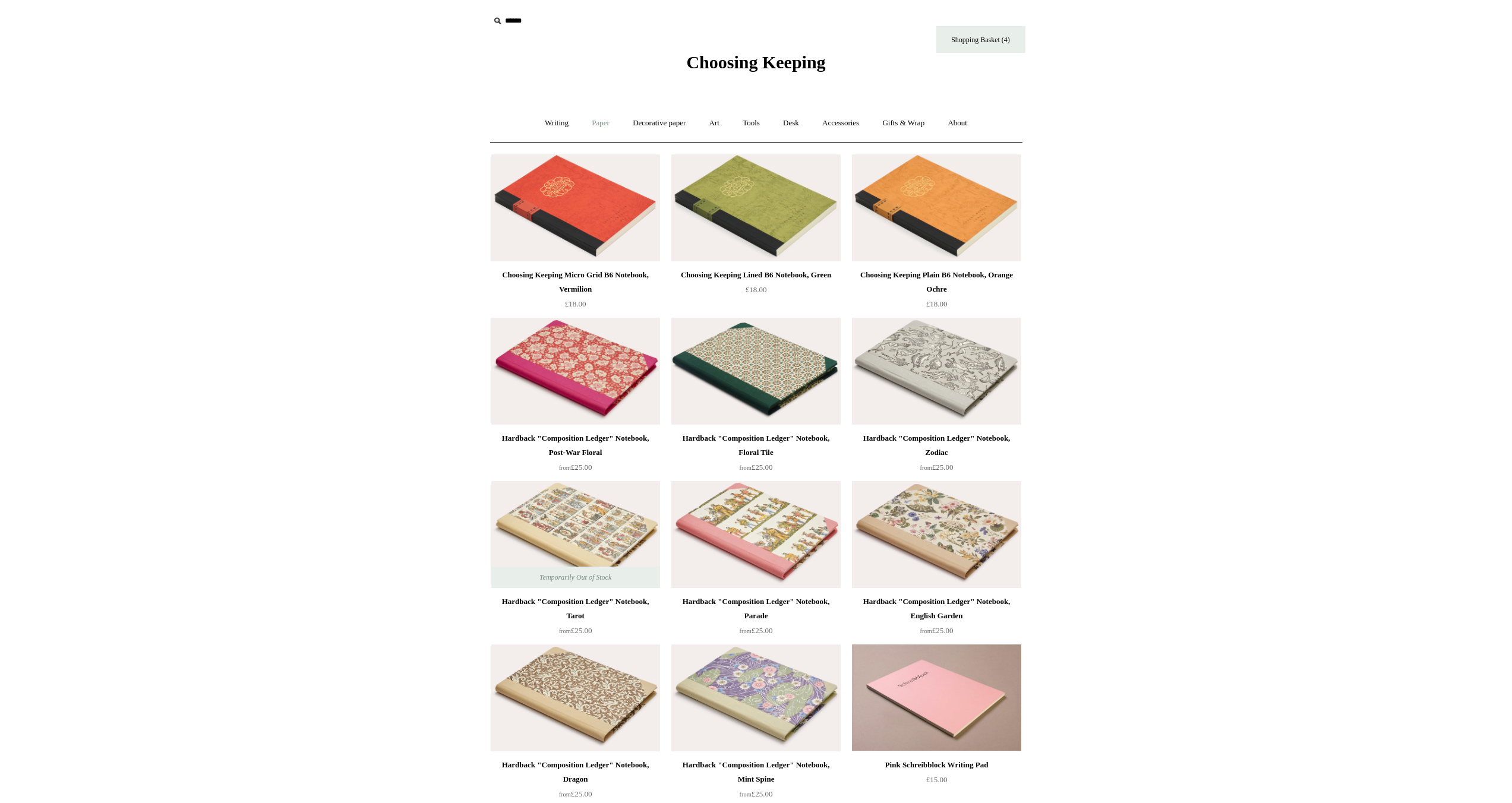
click at [605, 125] on link "Paper +" at bounding box center [601, 123] width 39 height 32
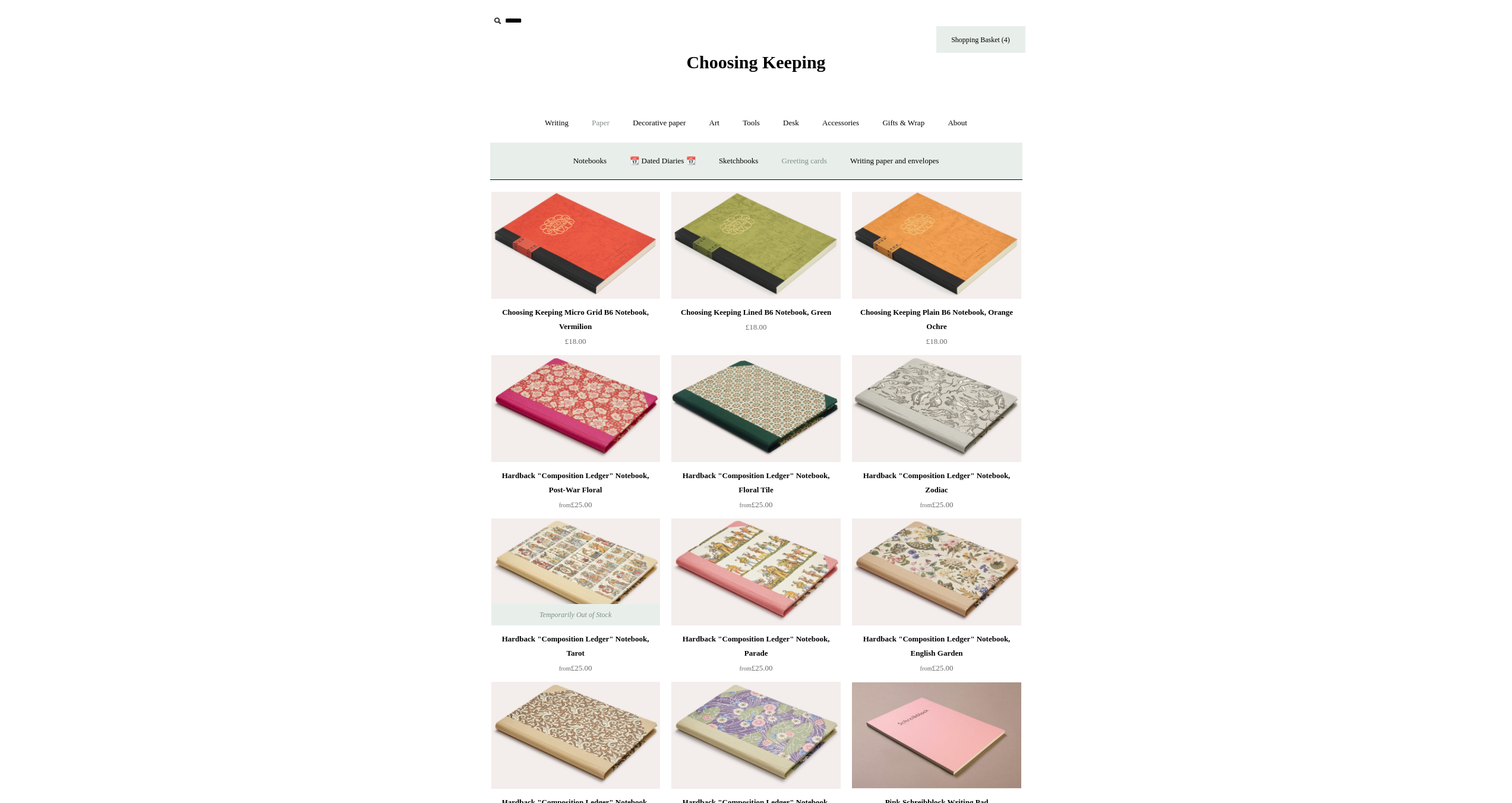
click at [815, 161] on link "Greeting cards +" at bounding box center [804, 161] width 67 height 32
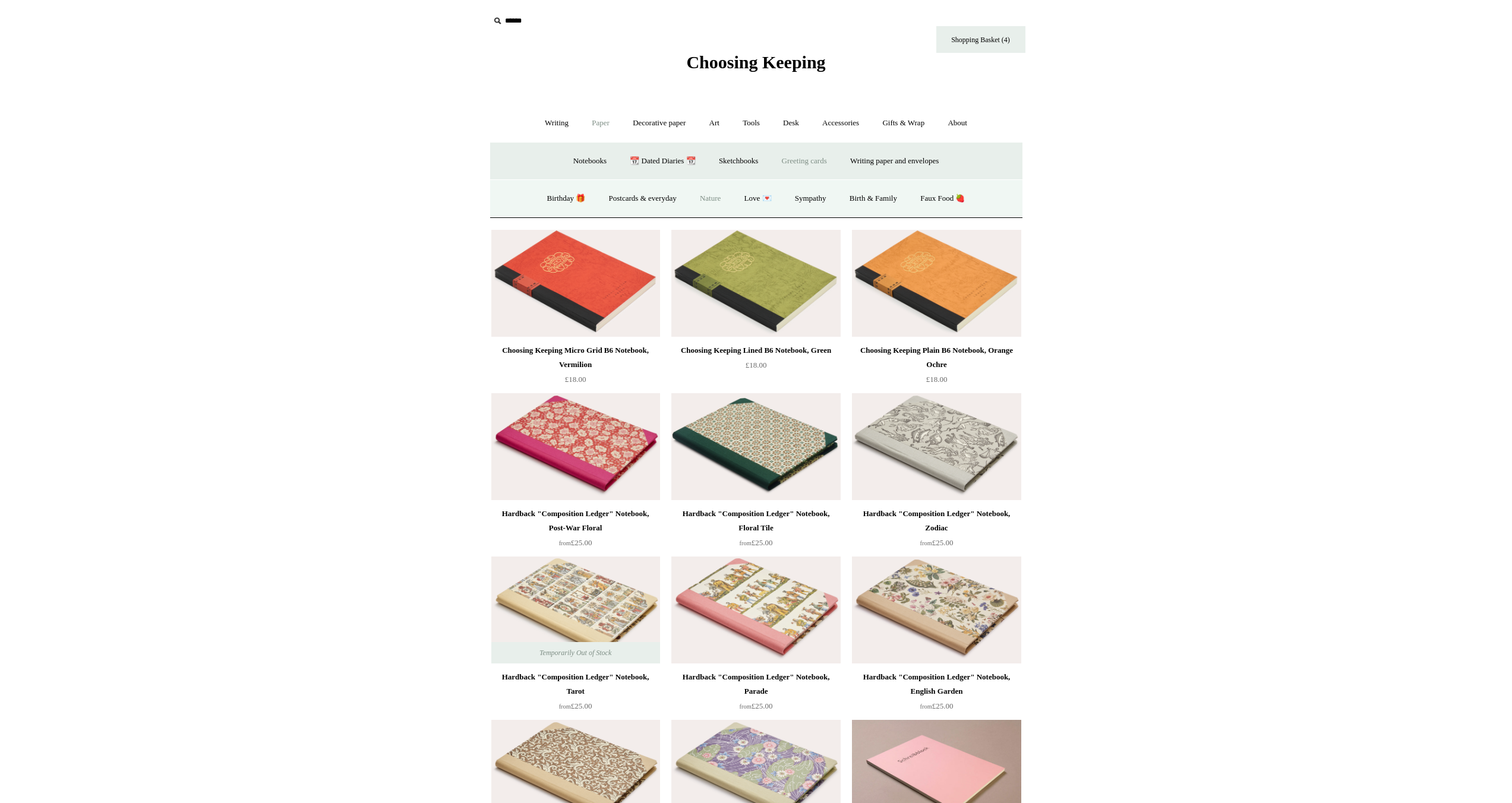
click at [720, 197] on link "Nature" at bounding box center [710, 198] width 42 height 32
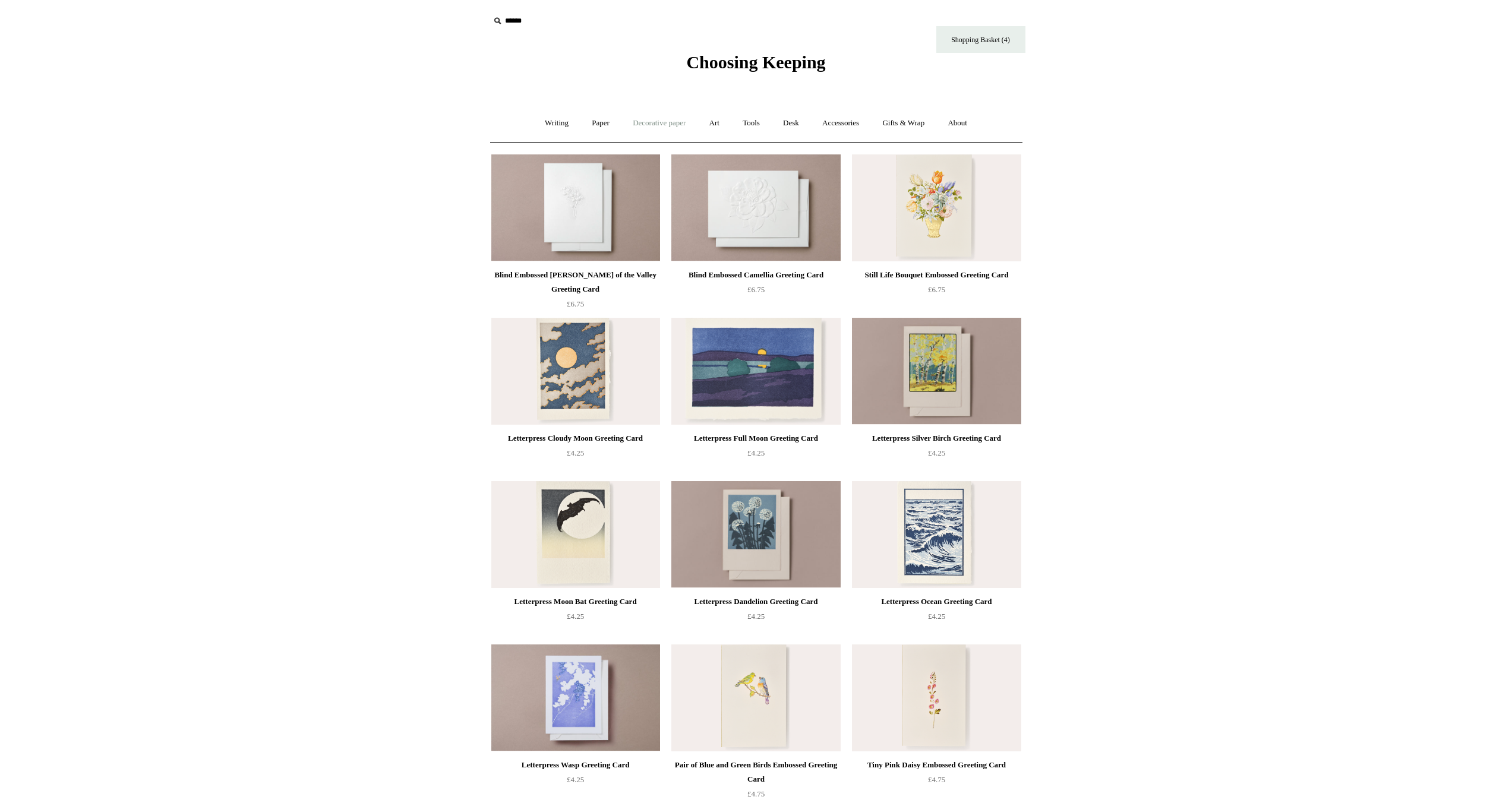
click at [669, 122] on link "Decorative paper +" at bounding box center [659, 123] width 74 height 32
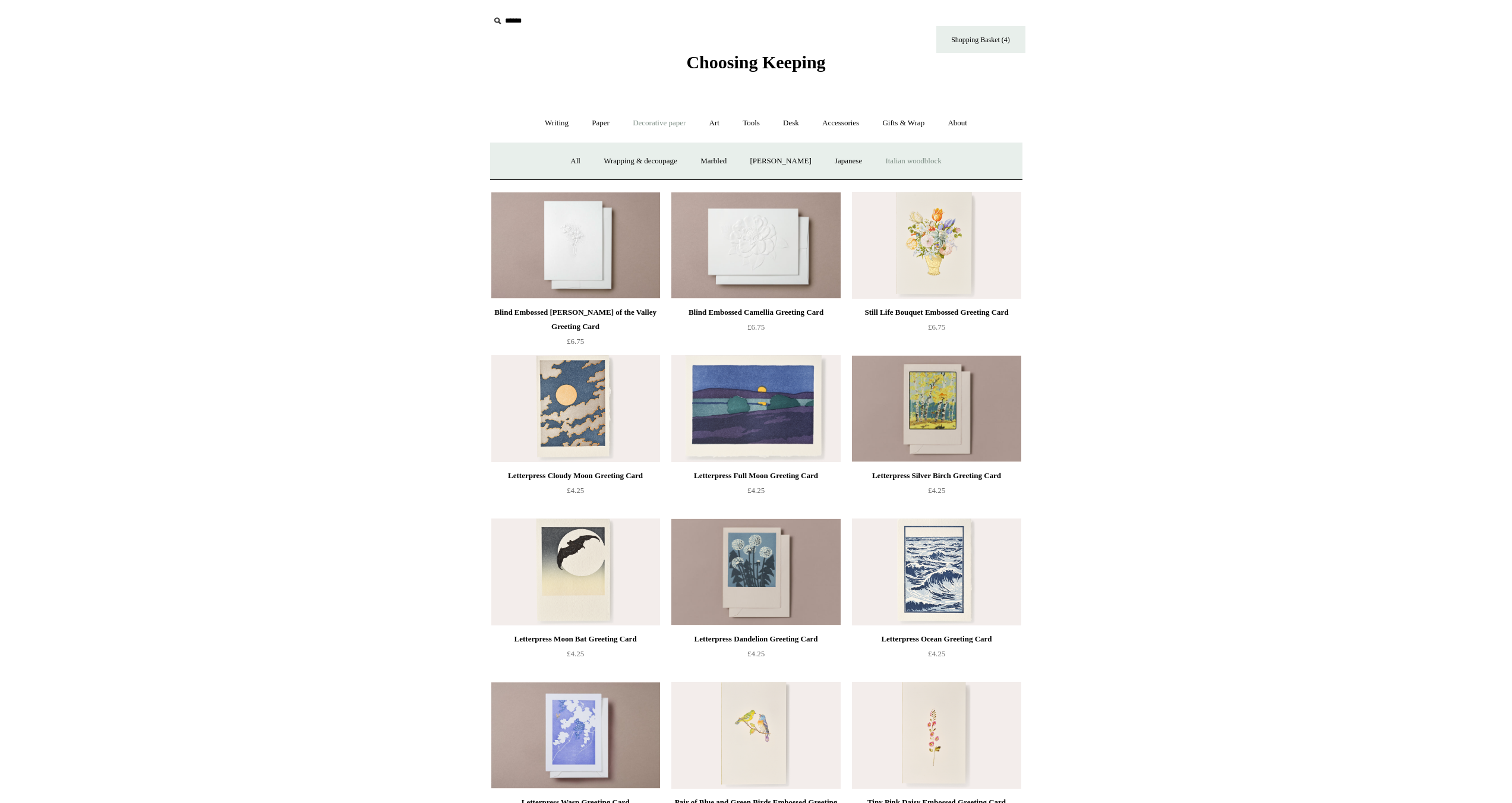
click at [927, 165] on link "Italian woodblock" at bounding box center [913, 161] width 77 height 32
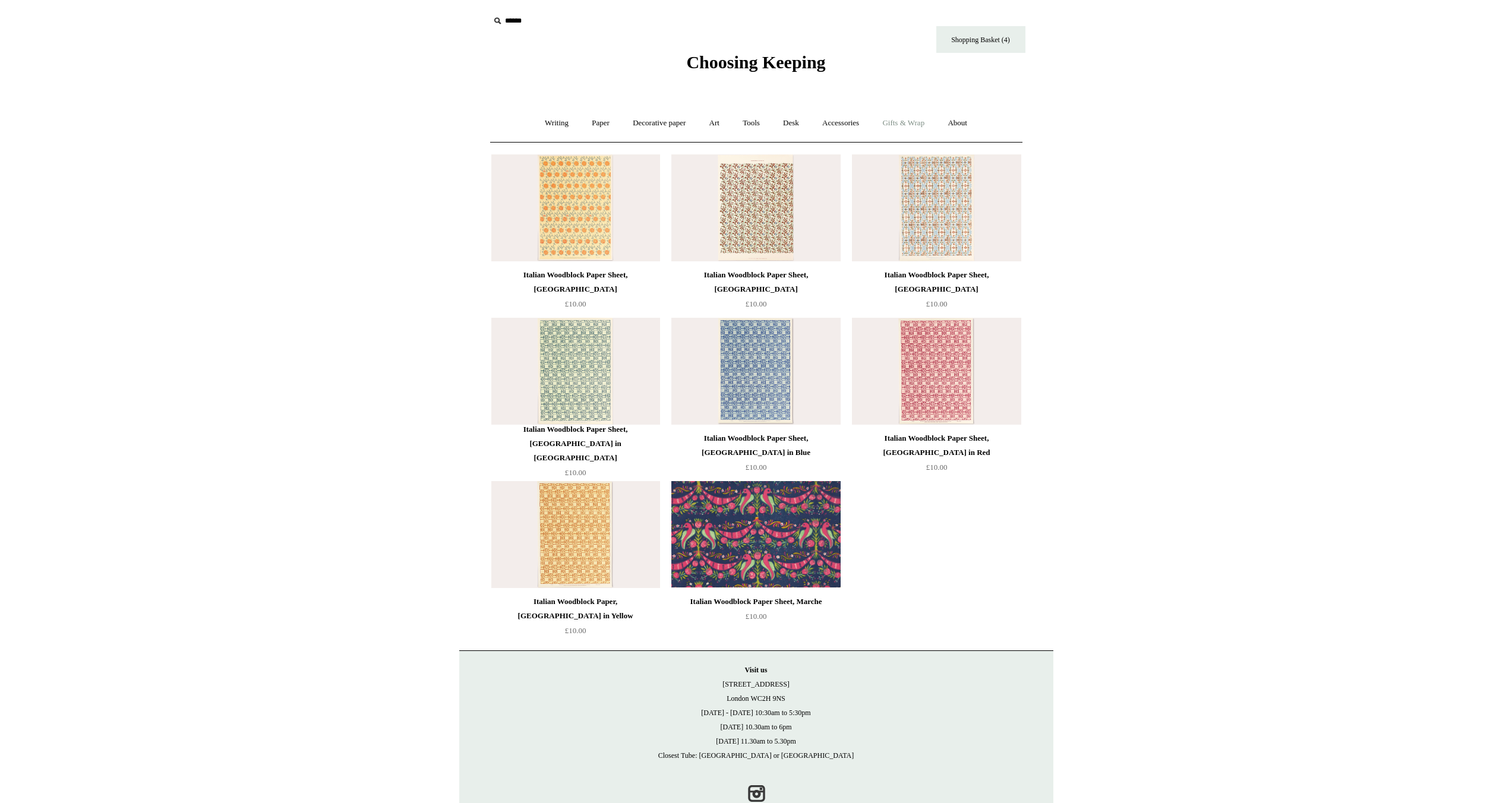
click at [909, 128] on link "Gifts & Wrap +" at bounding box center [904, 123] width 64 height 32
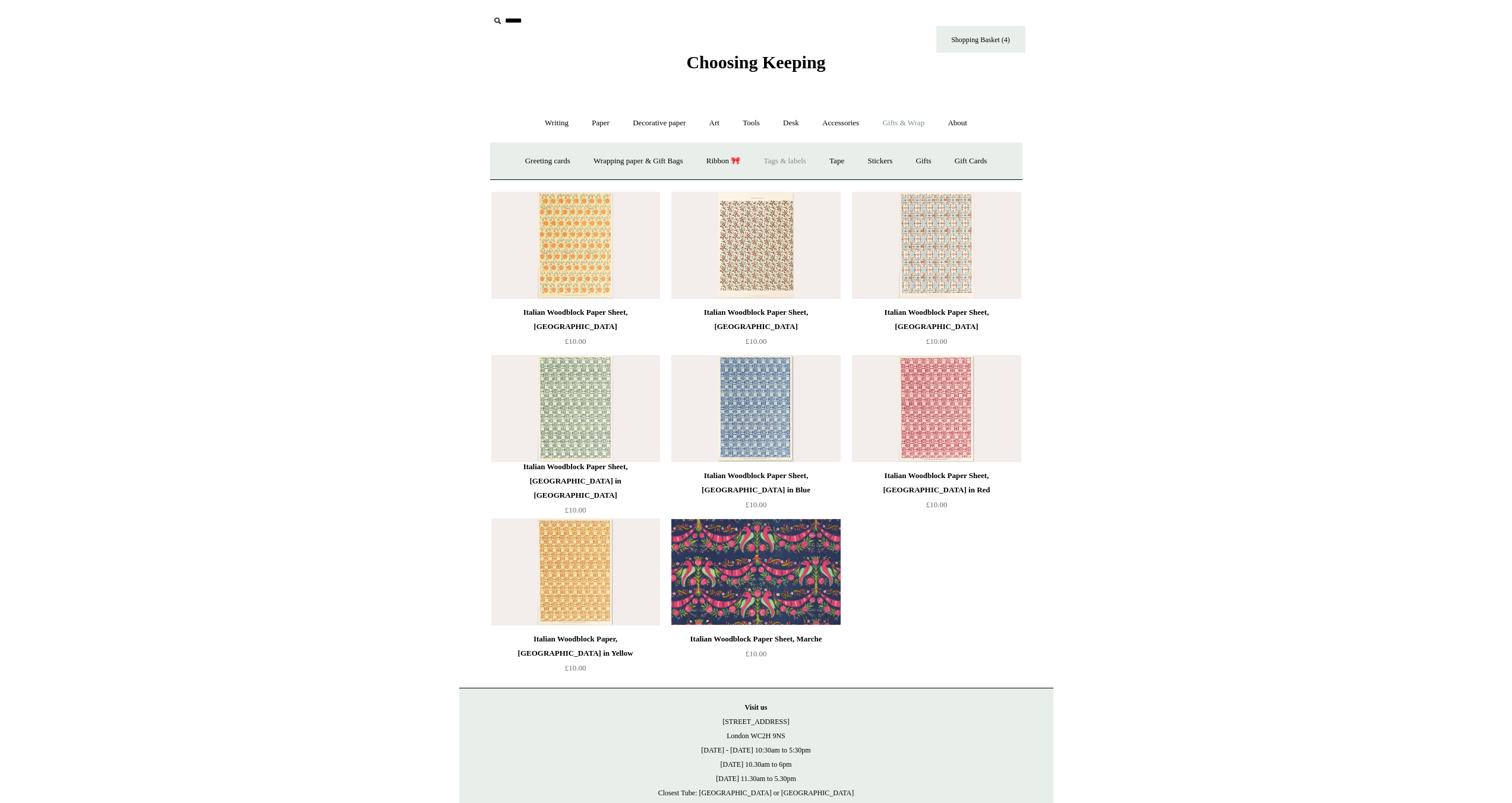
click at [793, 162] on link "Tags & labels" at bounding box center [785, 161] width 64 height 32
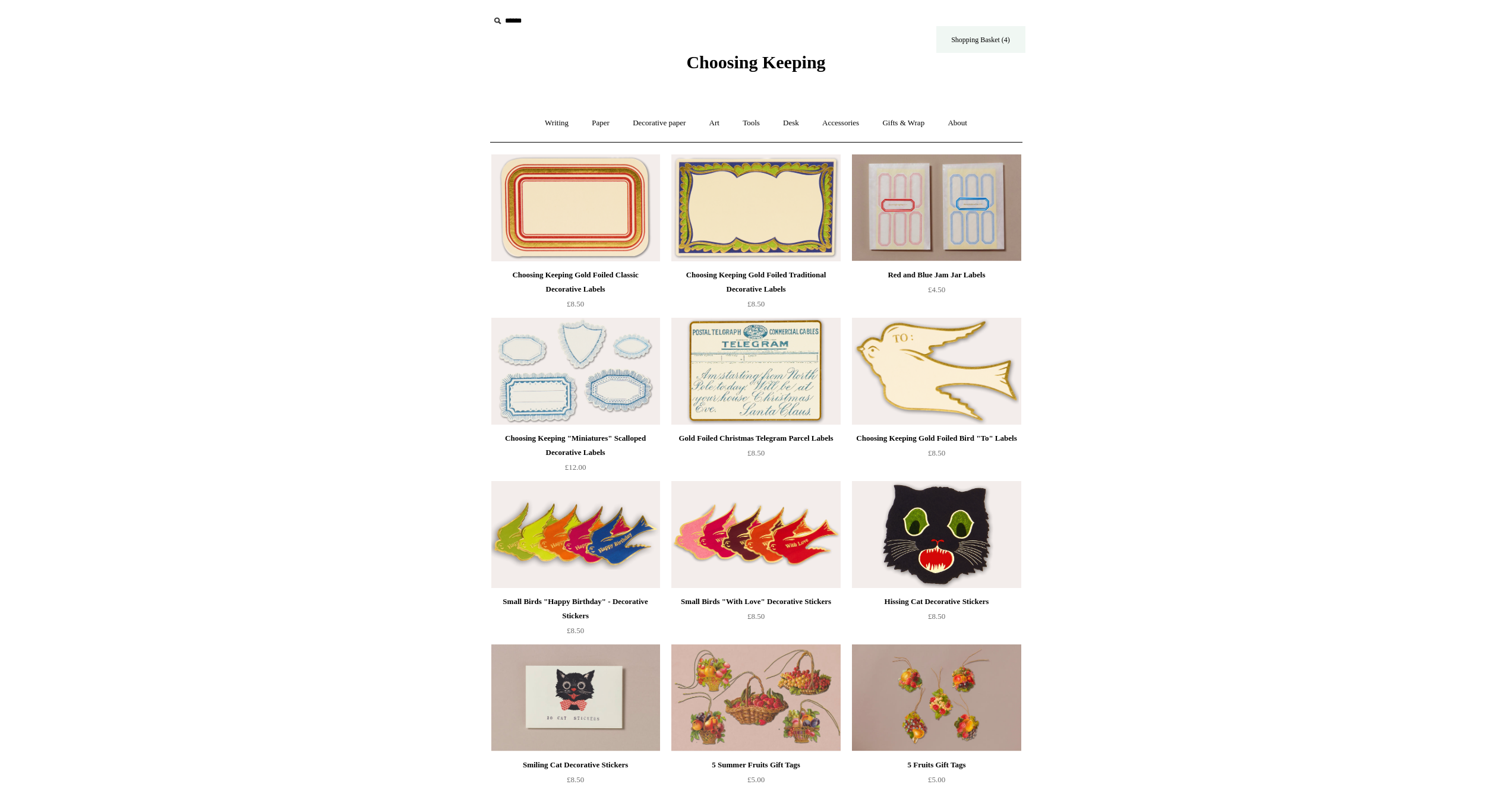
click at [1004, 37] on link "Shopping Basket (4)" at bounding box center [980, 39] width 89 height 27
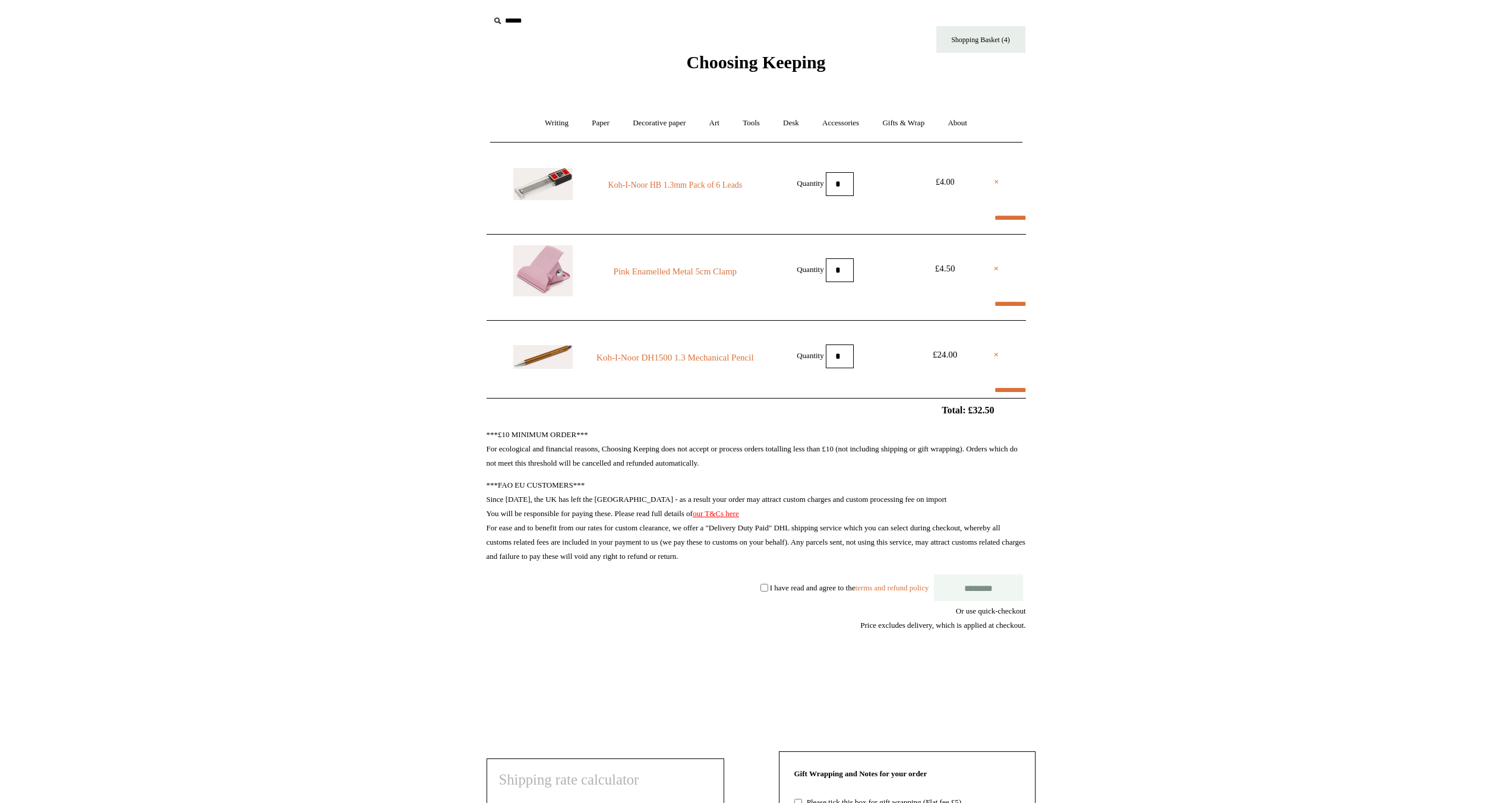
select select "**********"
type input "********"
select select "*******"
click at [542, 124] on link "Writing +" at bounding box center [557, 123] width 45 height 32
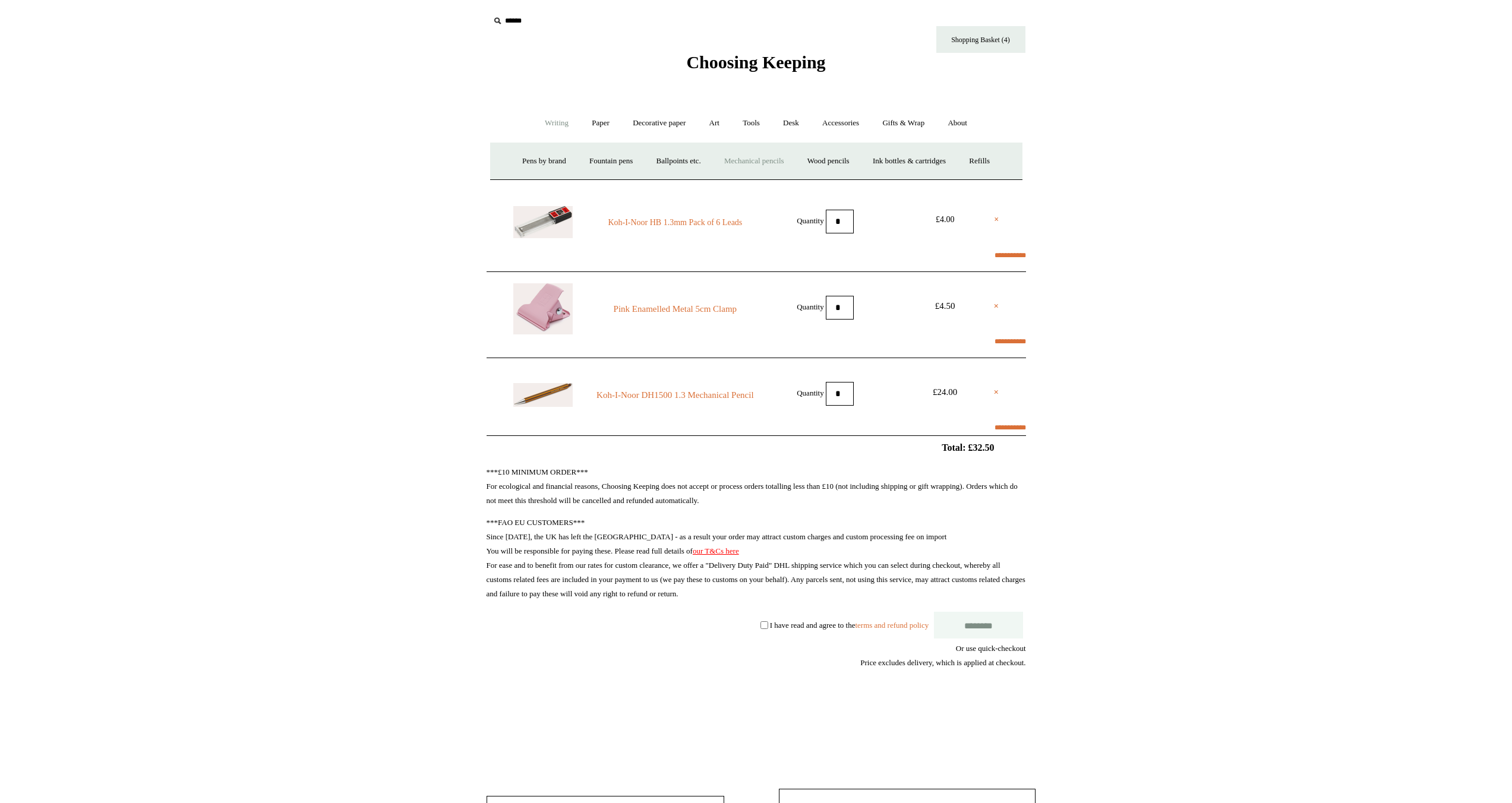
click at [767, 162] on link "Mechanical pencils +" at bounding box center [754, 161] width 81 height 32
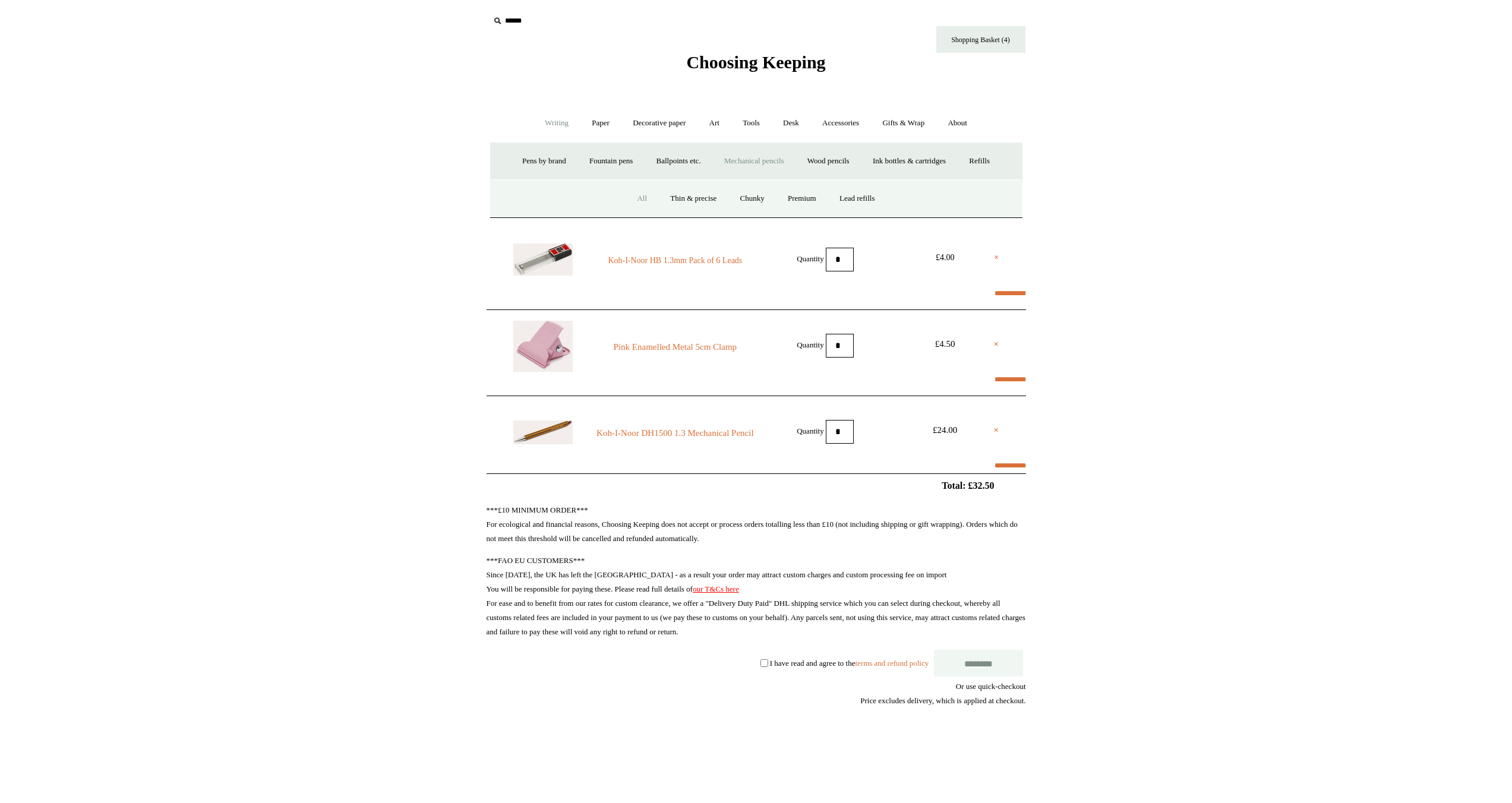
click at [636, 199] on link "All" at bounding box center [642, 198] width 32 height 32
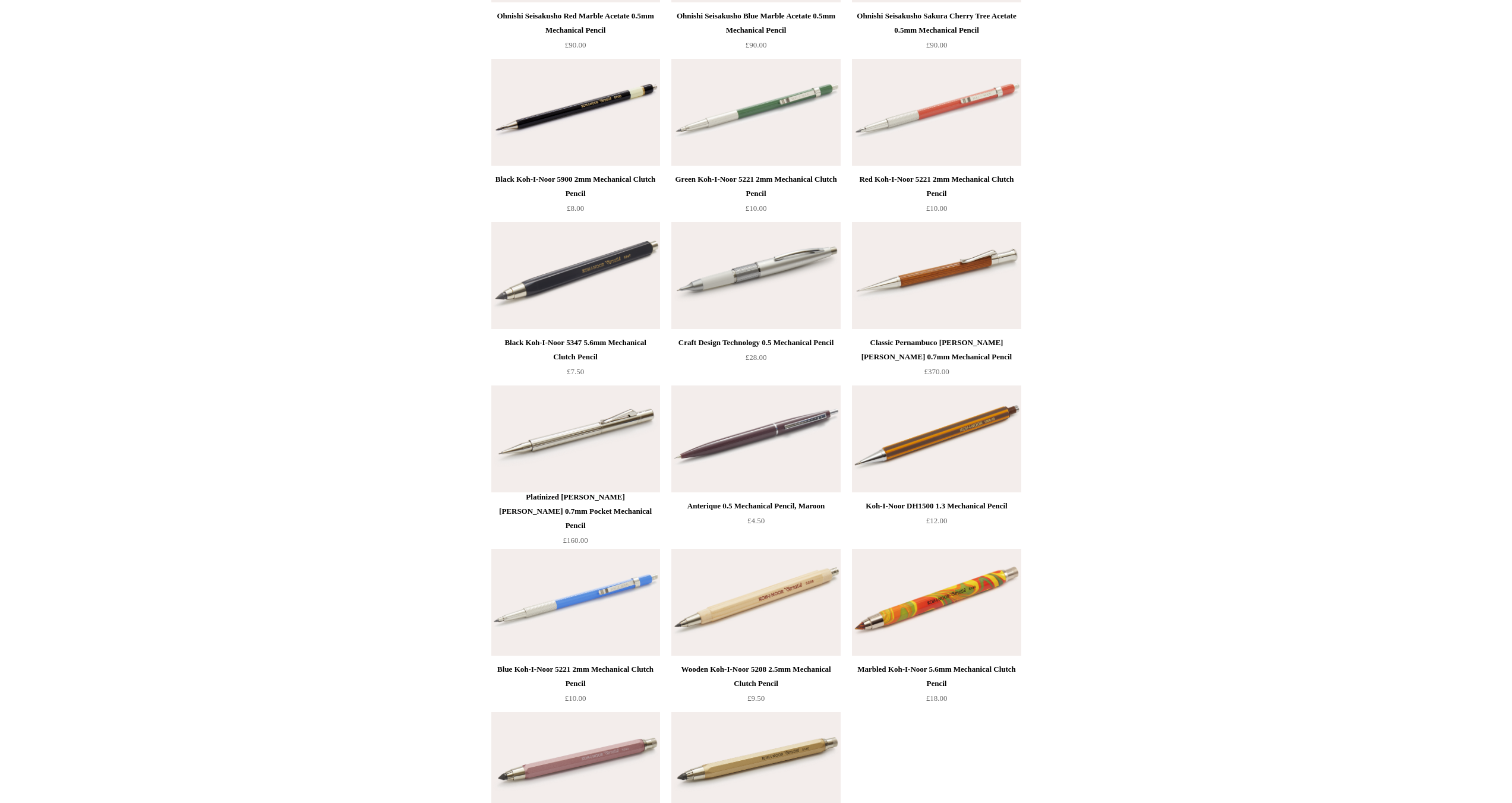
scroll to position [2320, 0]
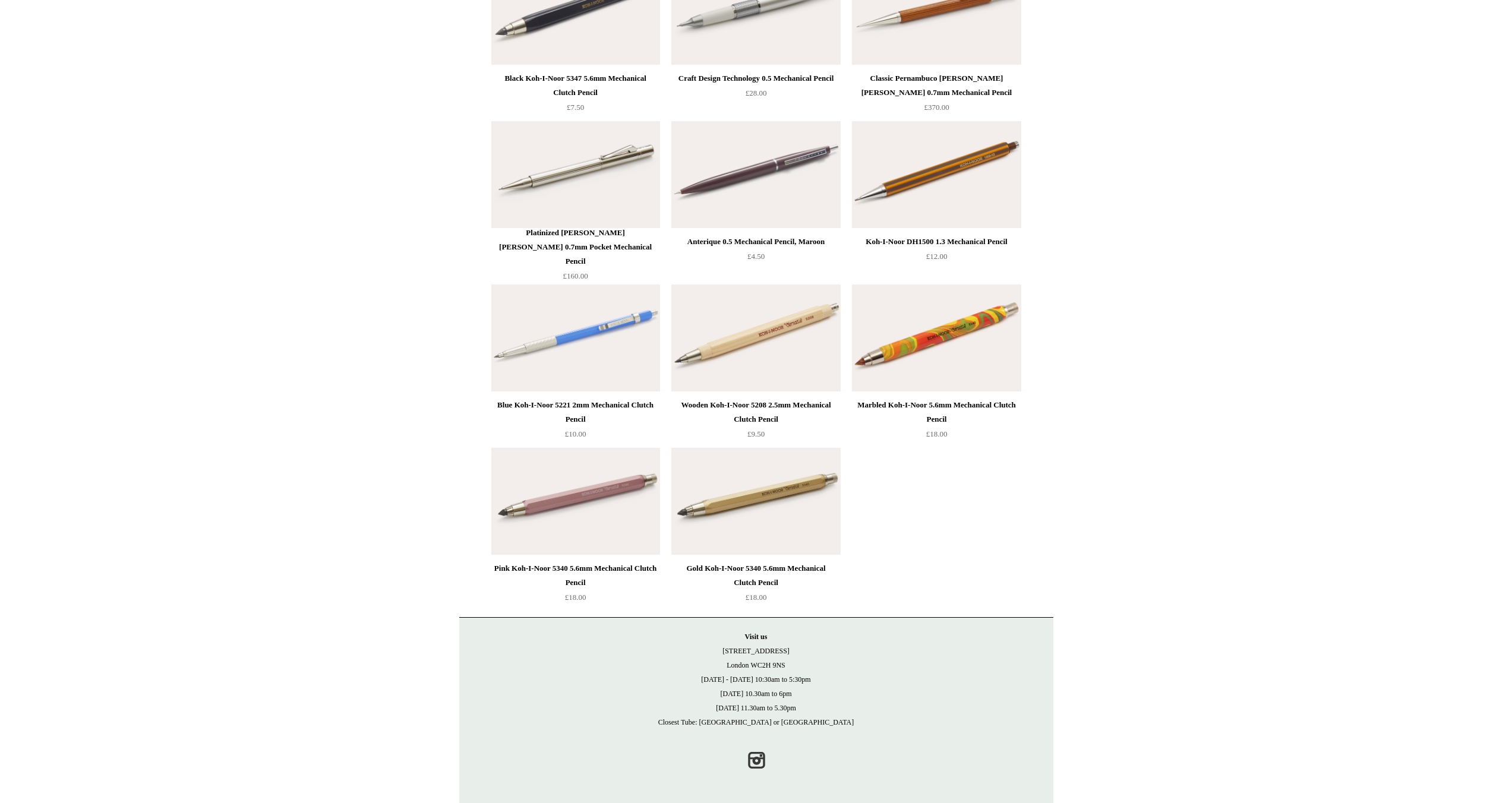
click at [547, 568] on div "Pink Koh-I-Noor 5340 5.6mm Mechanical Clutch Pencil" at bounding box center [575, 575] width 163 height 29
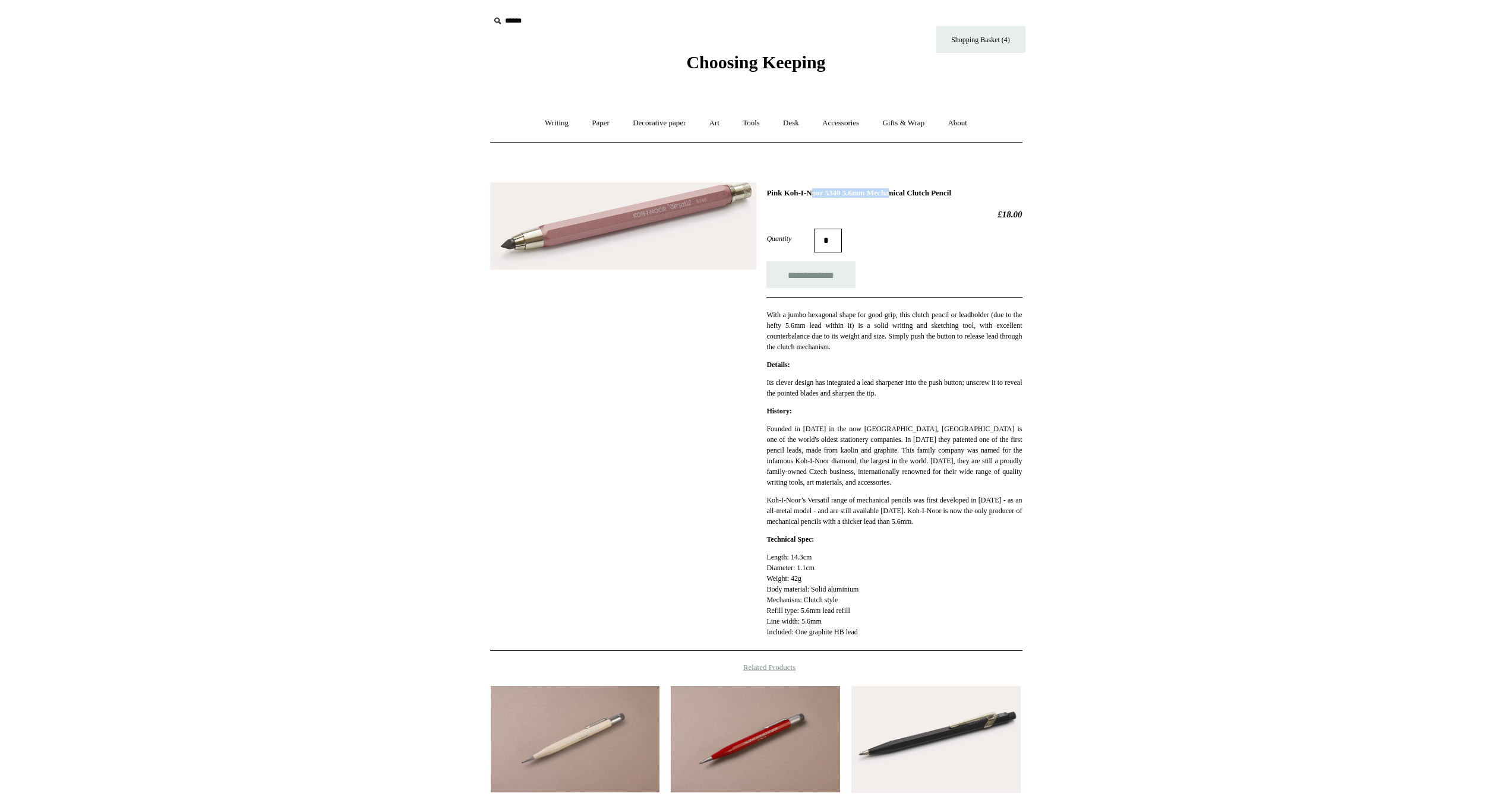
drag, startPoint x: 766, startPoint y: 193, endPoint x: 854, endPoint y: 195, distance: 88.0
click at [854, 195] on h1 "Pink Koh-I-Noor 5340 5.6mm Mechanical Clutch Pencil" at bounding box center [894, 193] width 256 height 10
copy h1 "Pink Koh-I-Noor 5340"
click at [555, 123] on link "Writing +" at bounding box center [557, 123] width 45 height 32
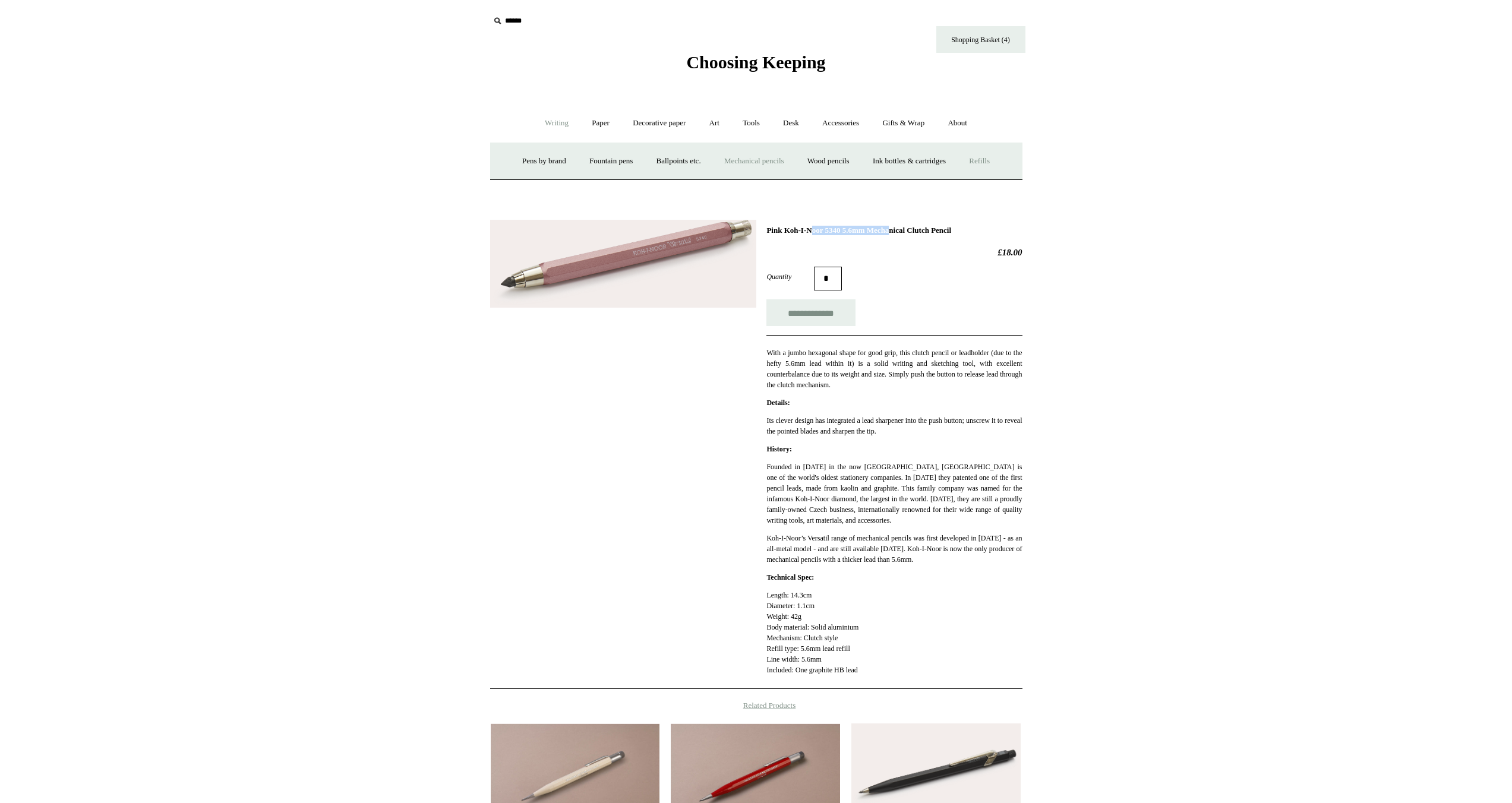
click at [996, 162] on link "Refills +" at bounding box center [979, 161] width 42 height 32
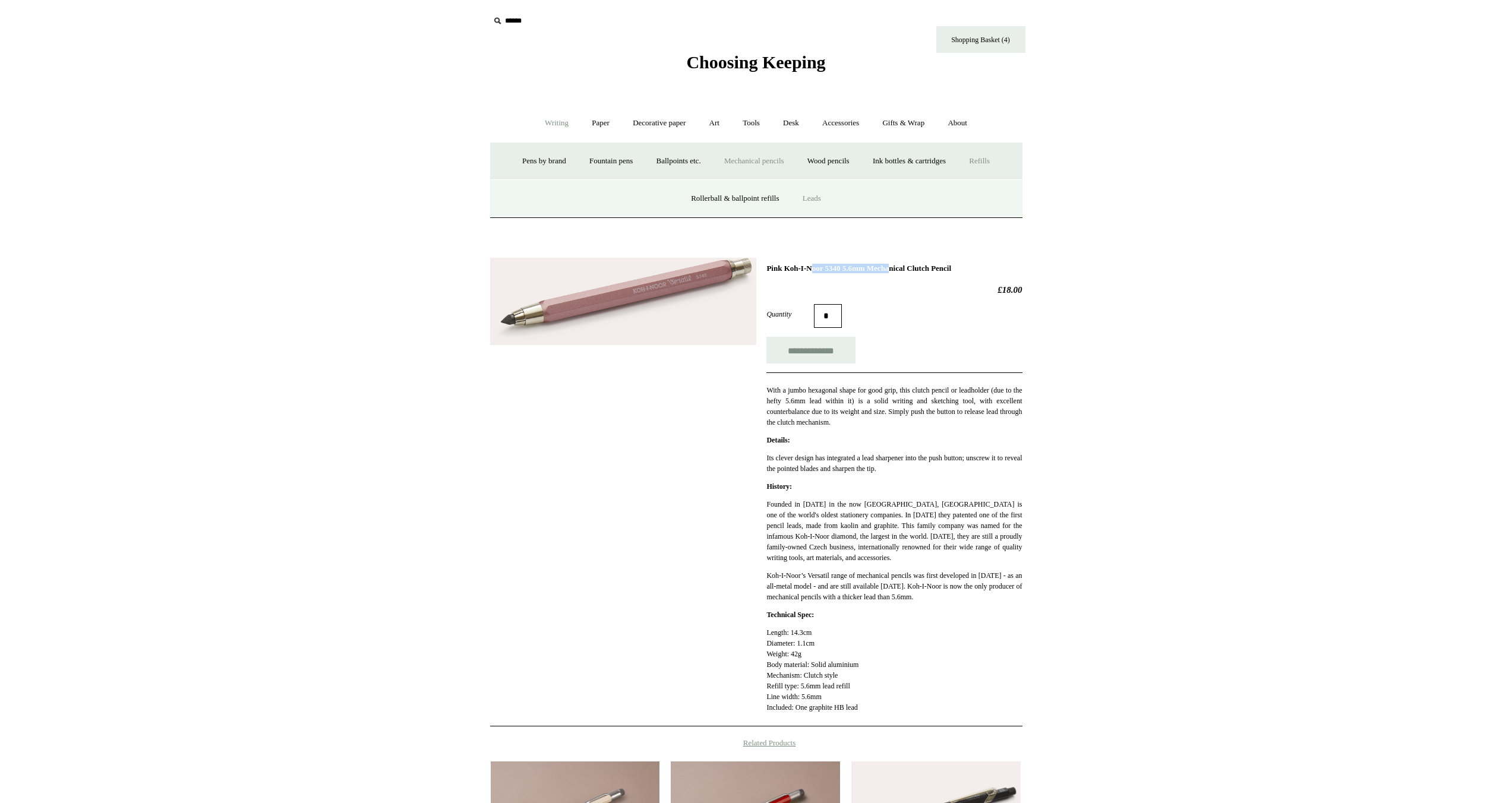
click at [806, 197] on link "Leads" at bounding box center [811, 198] width 40 height 32
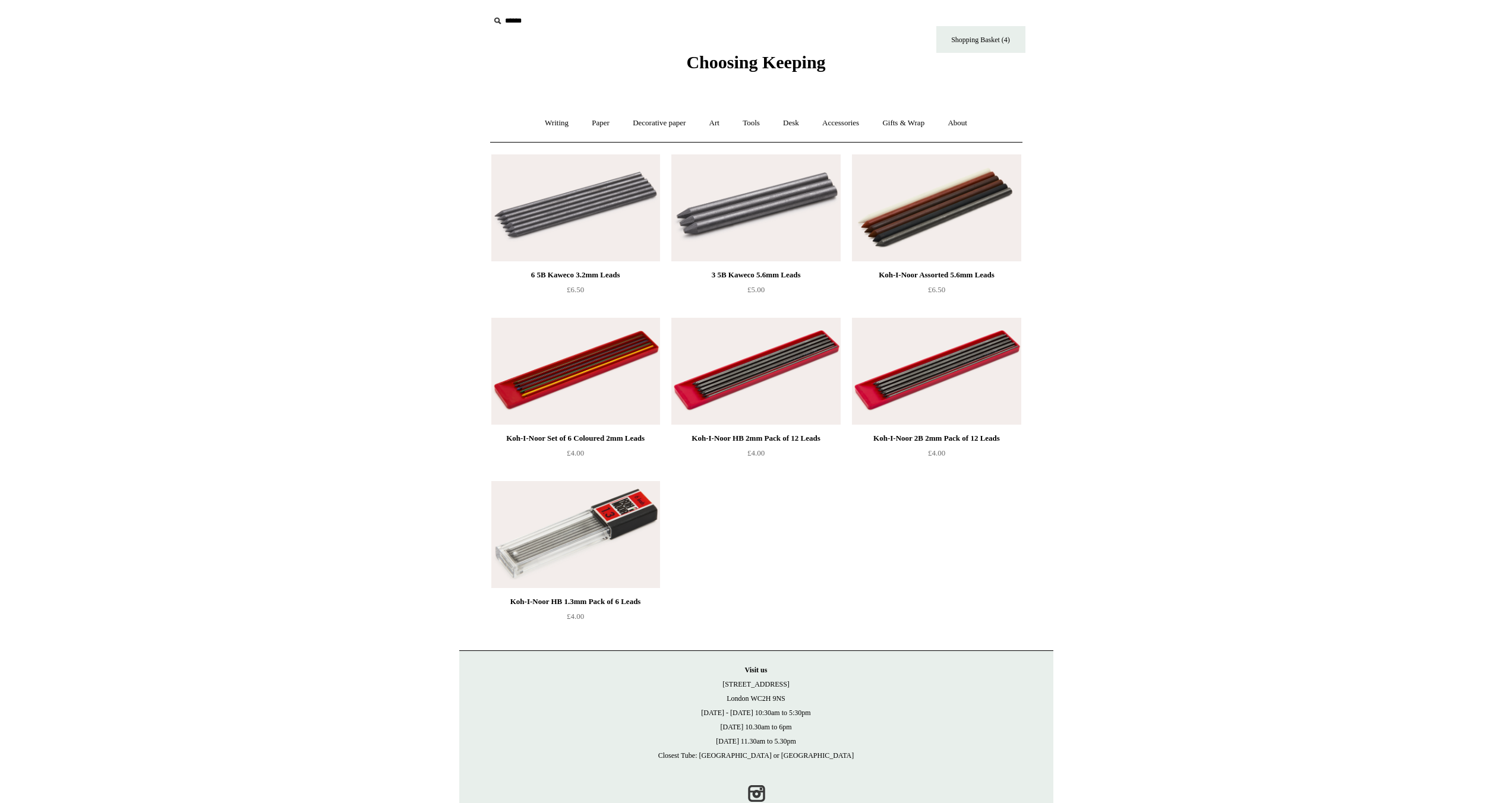
click at [950, 212] on img at bounding box center [936, 208] width 169 height 107
click at [931, 226] on img at bounding box center [936, 208] width 169 height 107
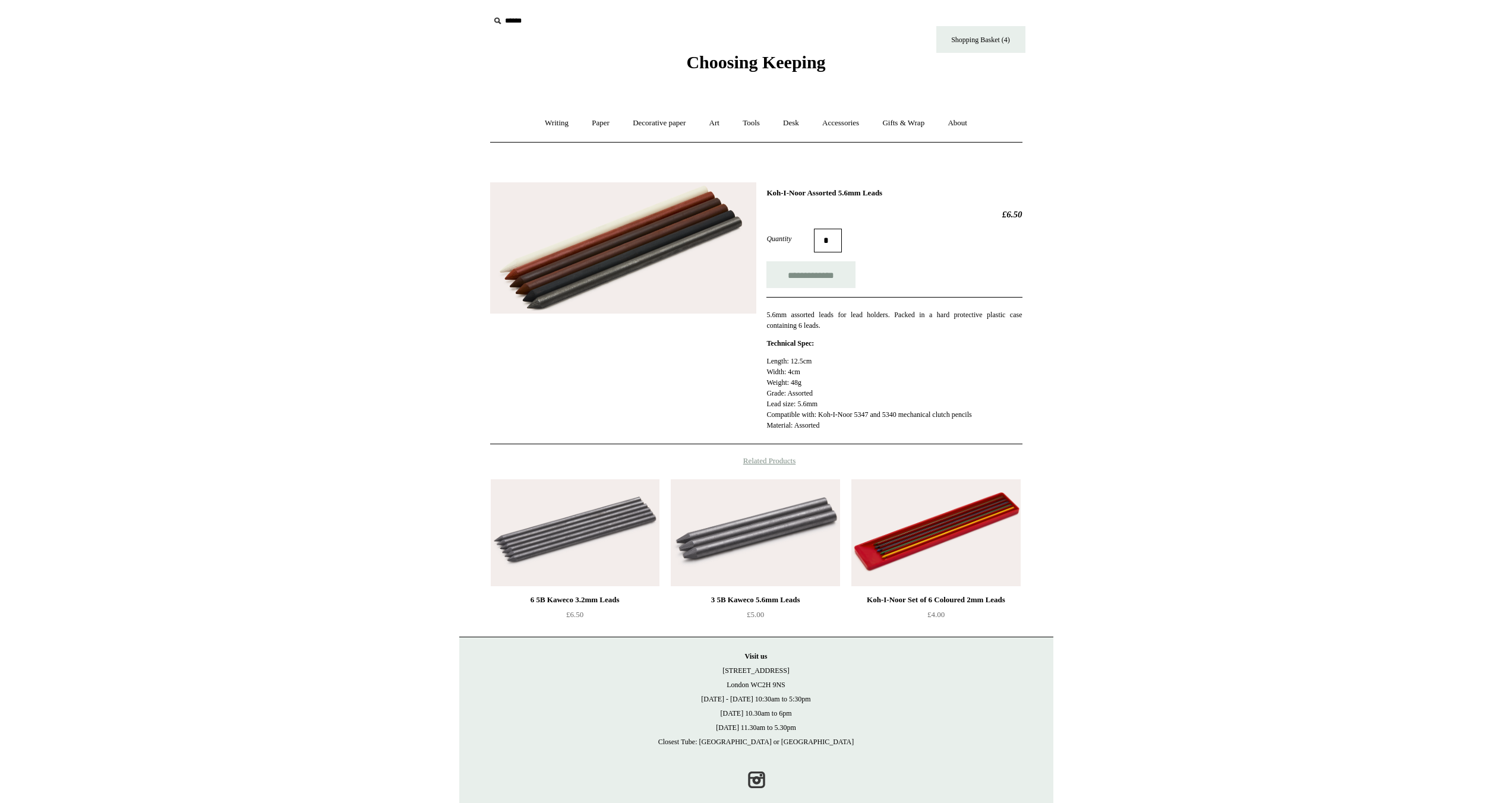
click at [616, 276] on img at bounding box center [623, 248] width 266 height 131
click at [547, 124] on link "Writing +" at bounding box center [557, 123] width 45 height 32
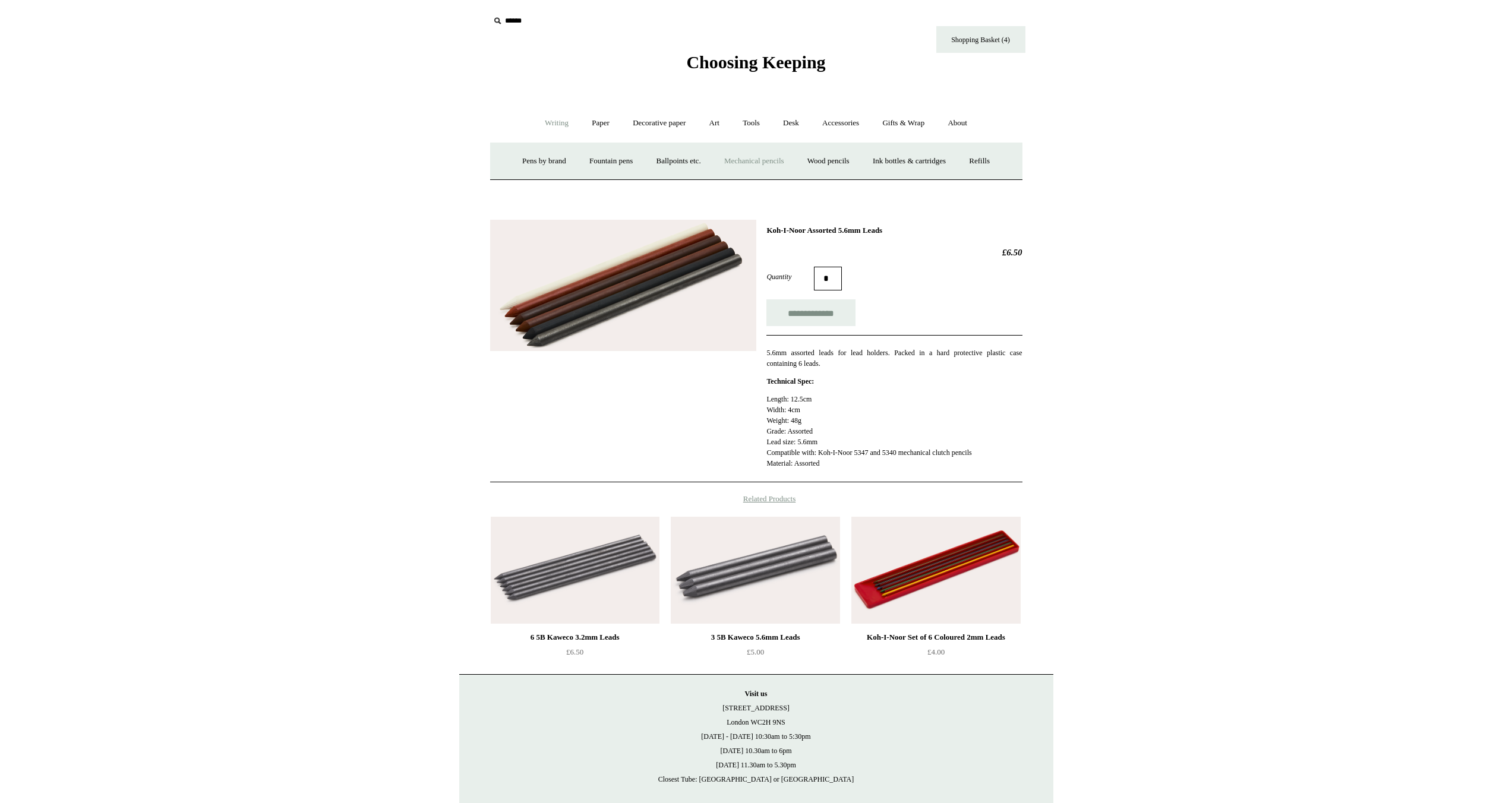
click at [755, 162] on link "Mechanical pencils +" at bounding box center [754, 161] width 81 height 32
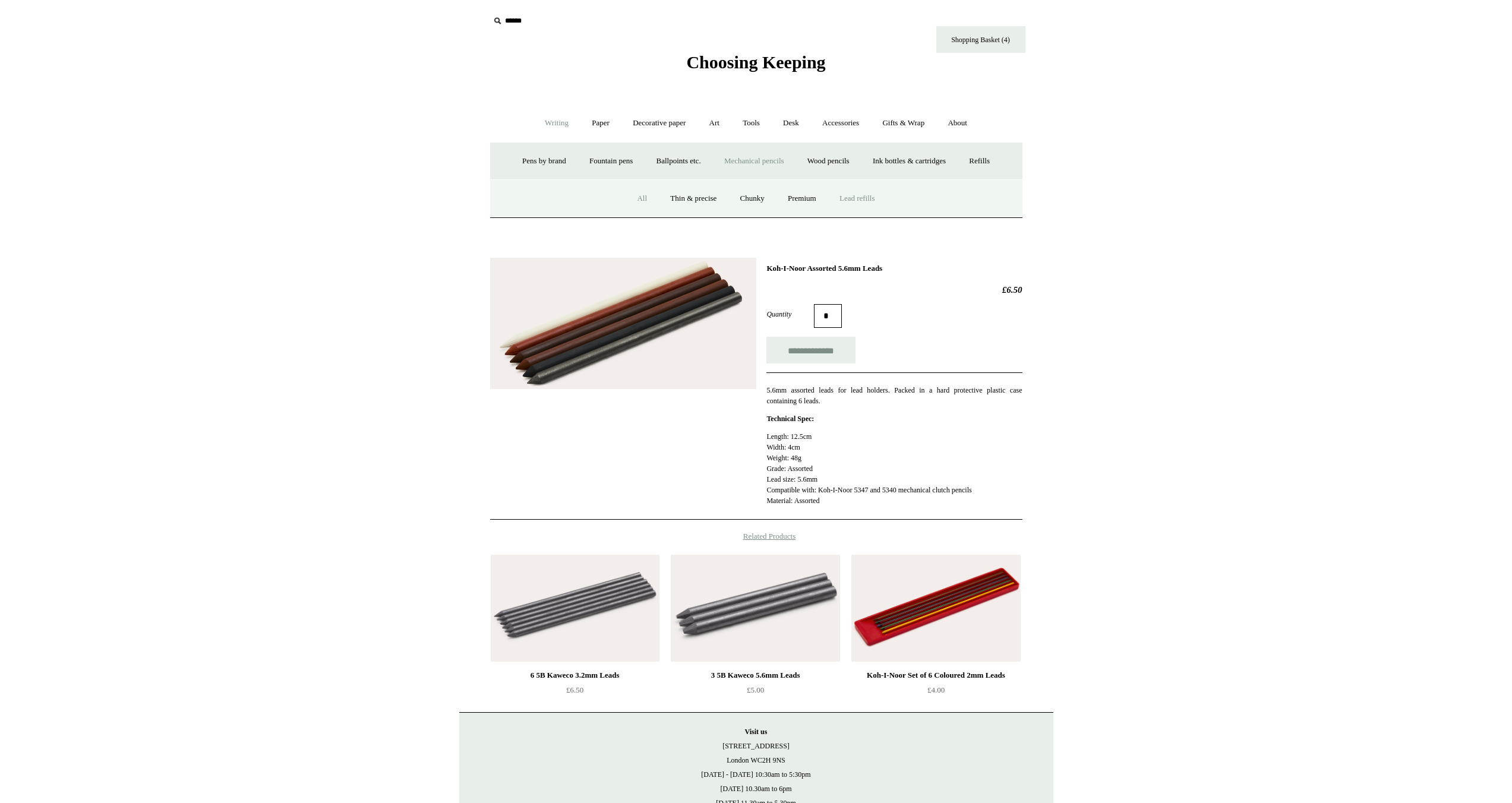
click at [641, 201] on link "All" at bounding box center [642, 198] width 32 height 32
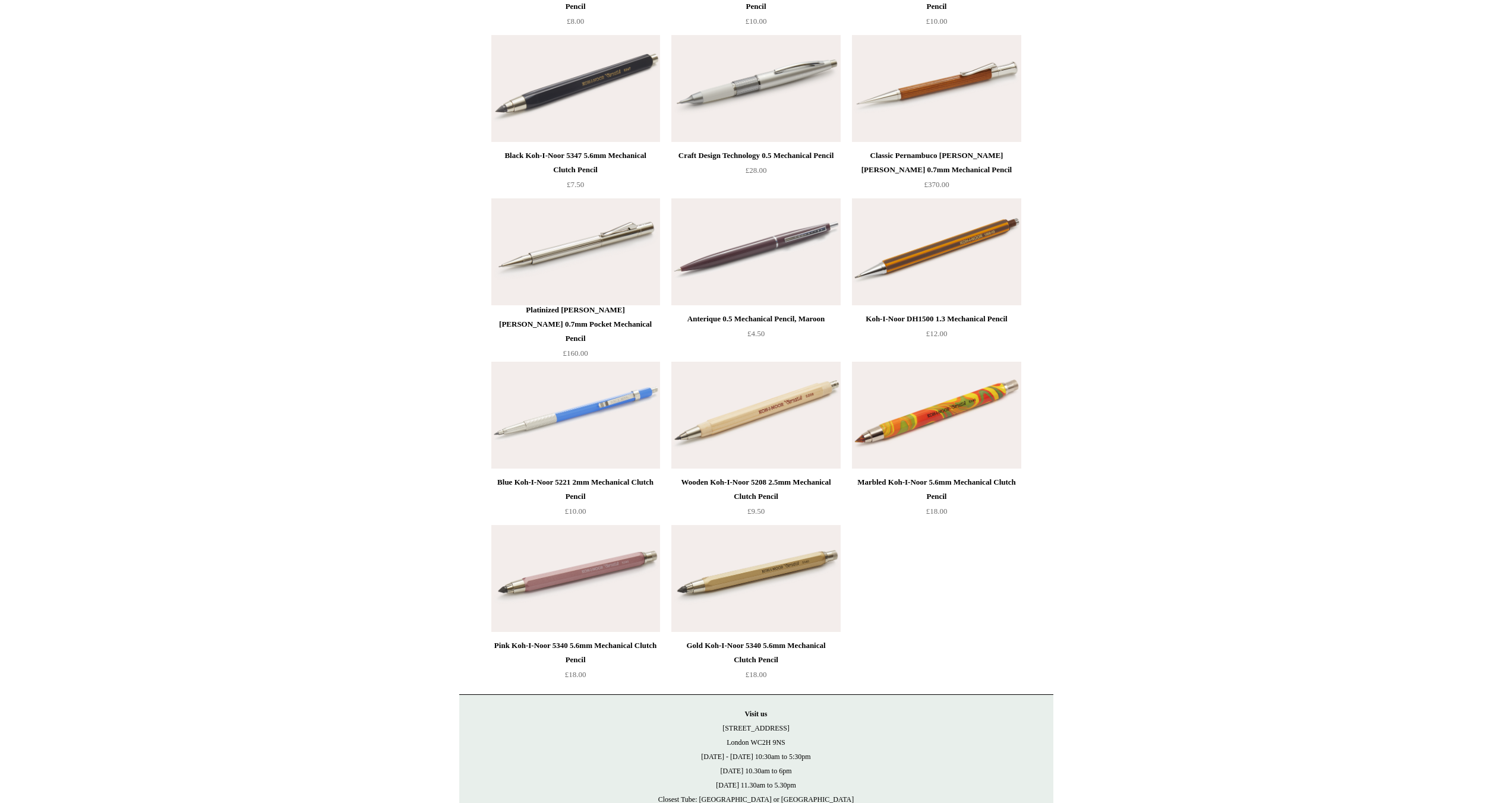
scroll to position [2320, 0]
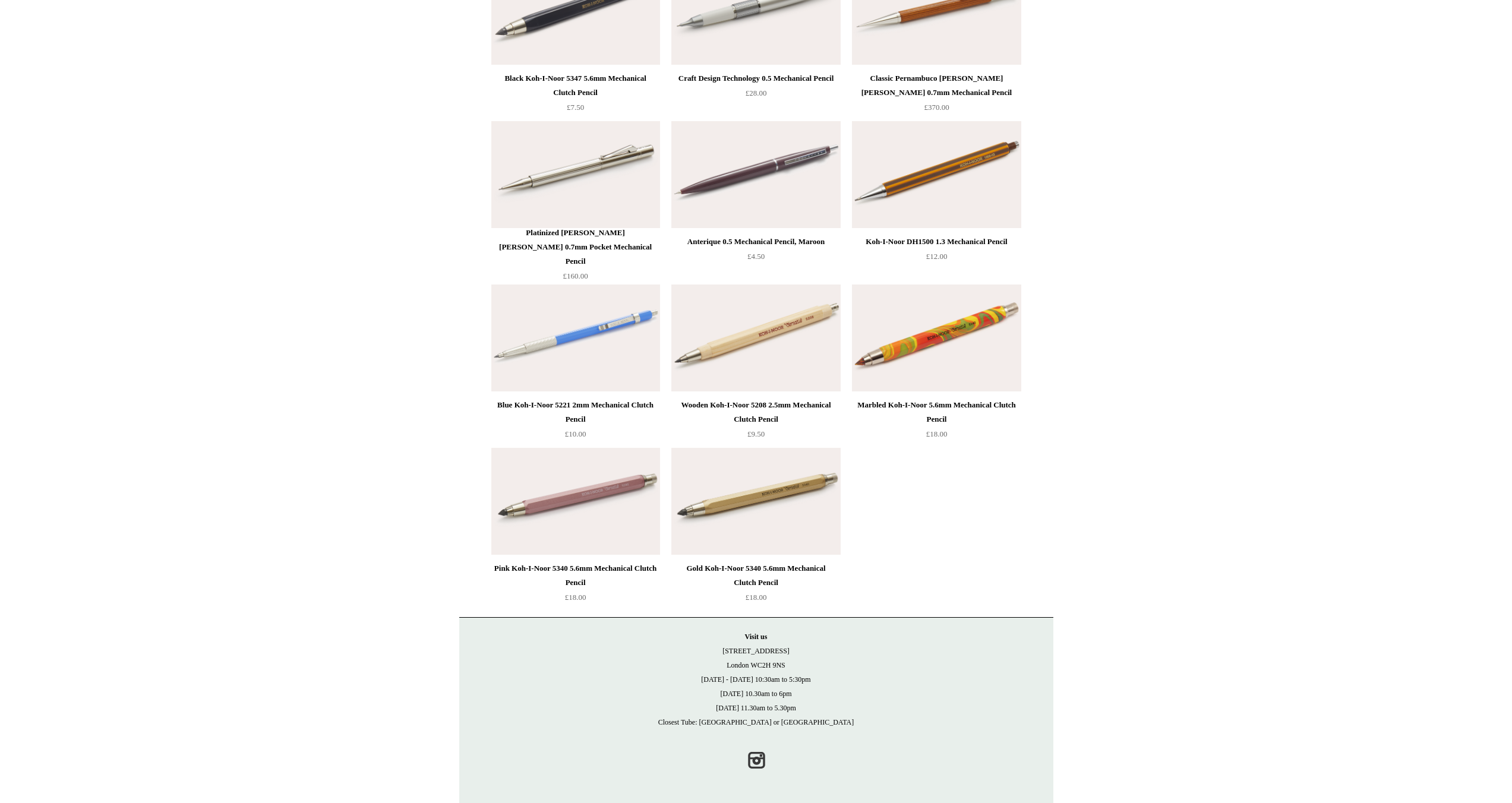
click at [588, 503] on img at bounding box center [575, 501] width 169 height 107
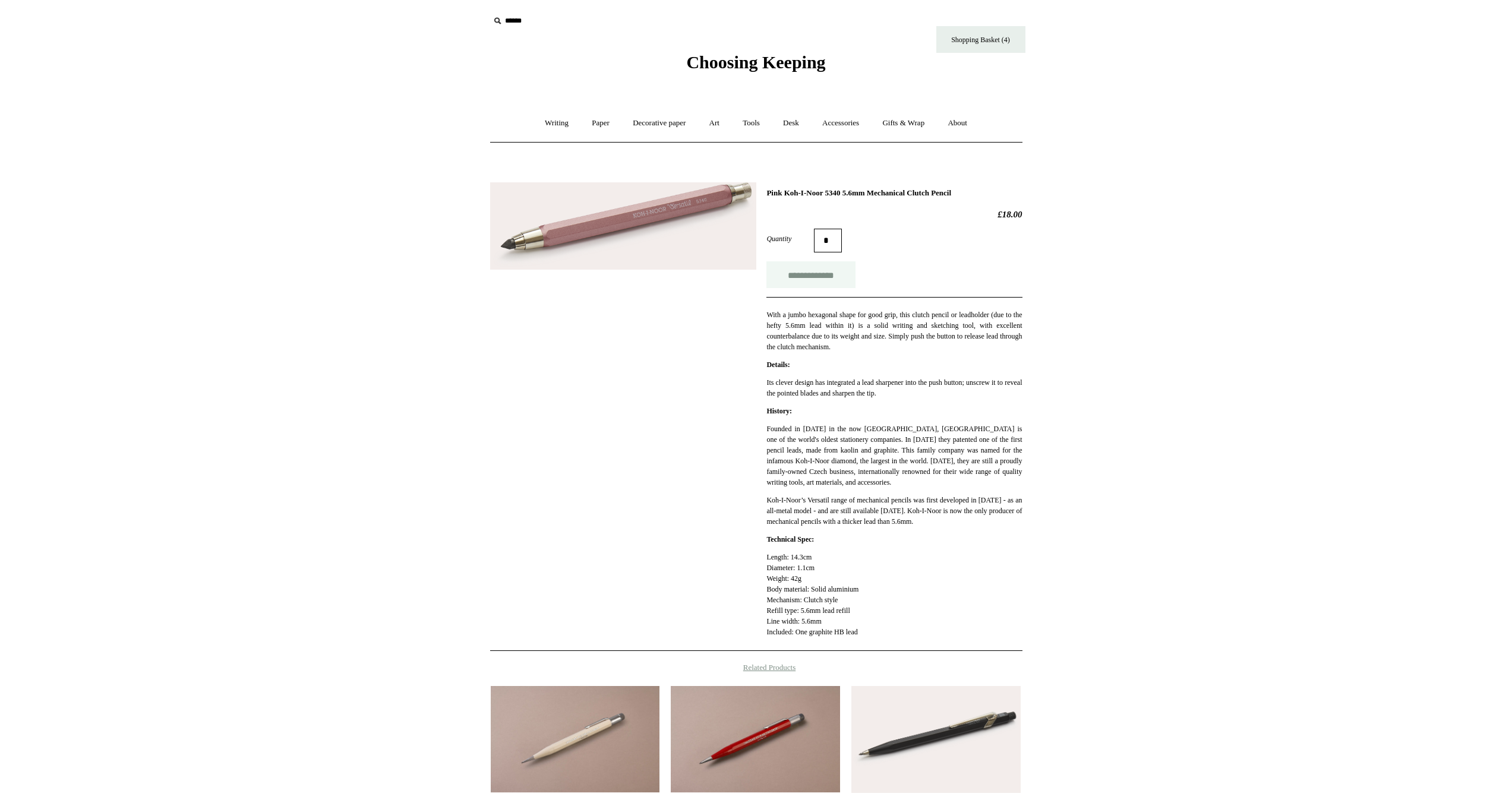
click at [802, 275] on input "**********" at bounding box center [810, 274] width 89 height 27
click at [558, 123] on link "Writing +" at bounding box center [557, 123] width 45 height 32
type input "**********"
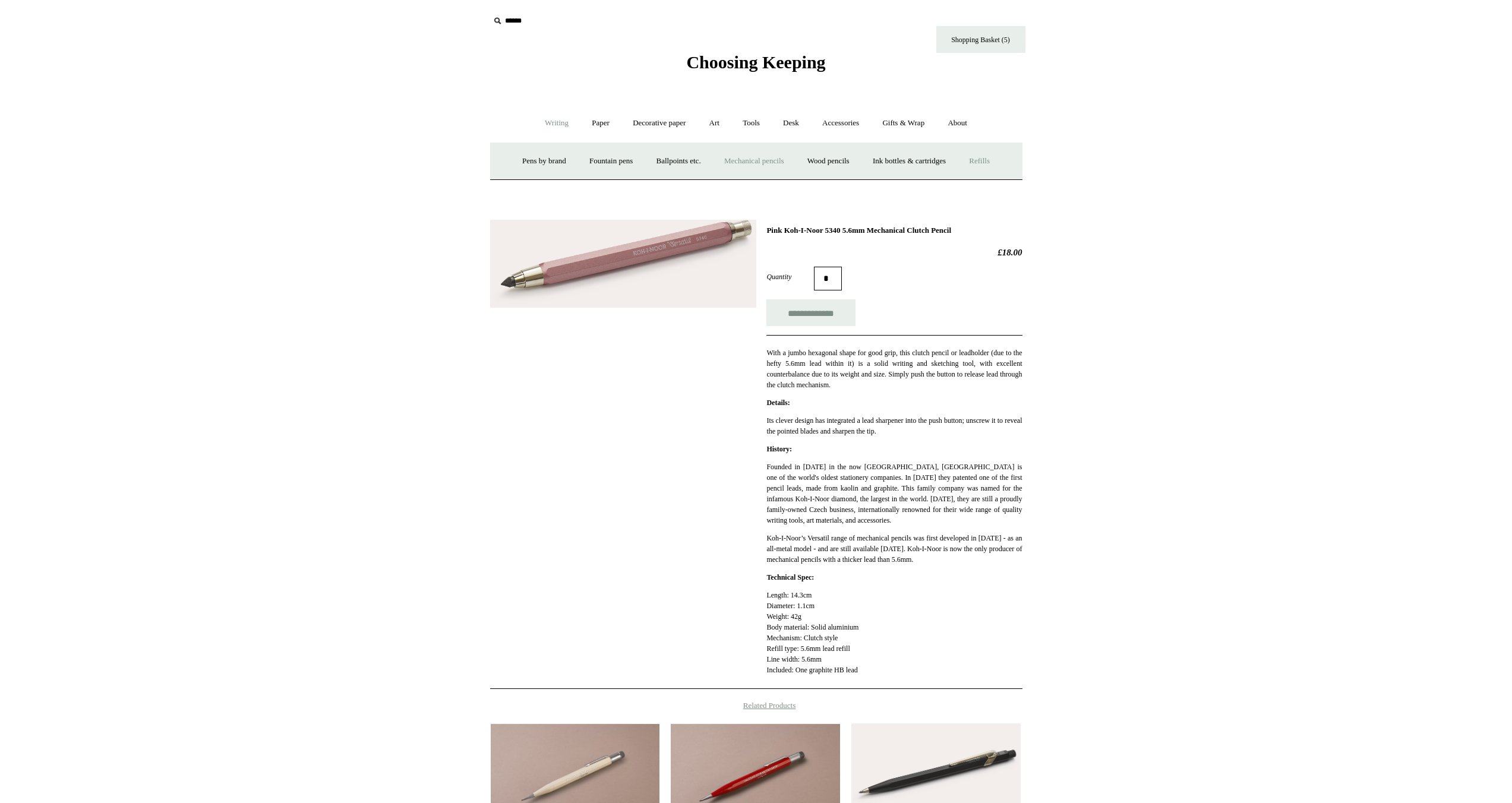
click at [996, 162] on link "Refills +" at bounding box center [979, 161] width 42 height 32
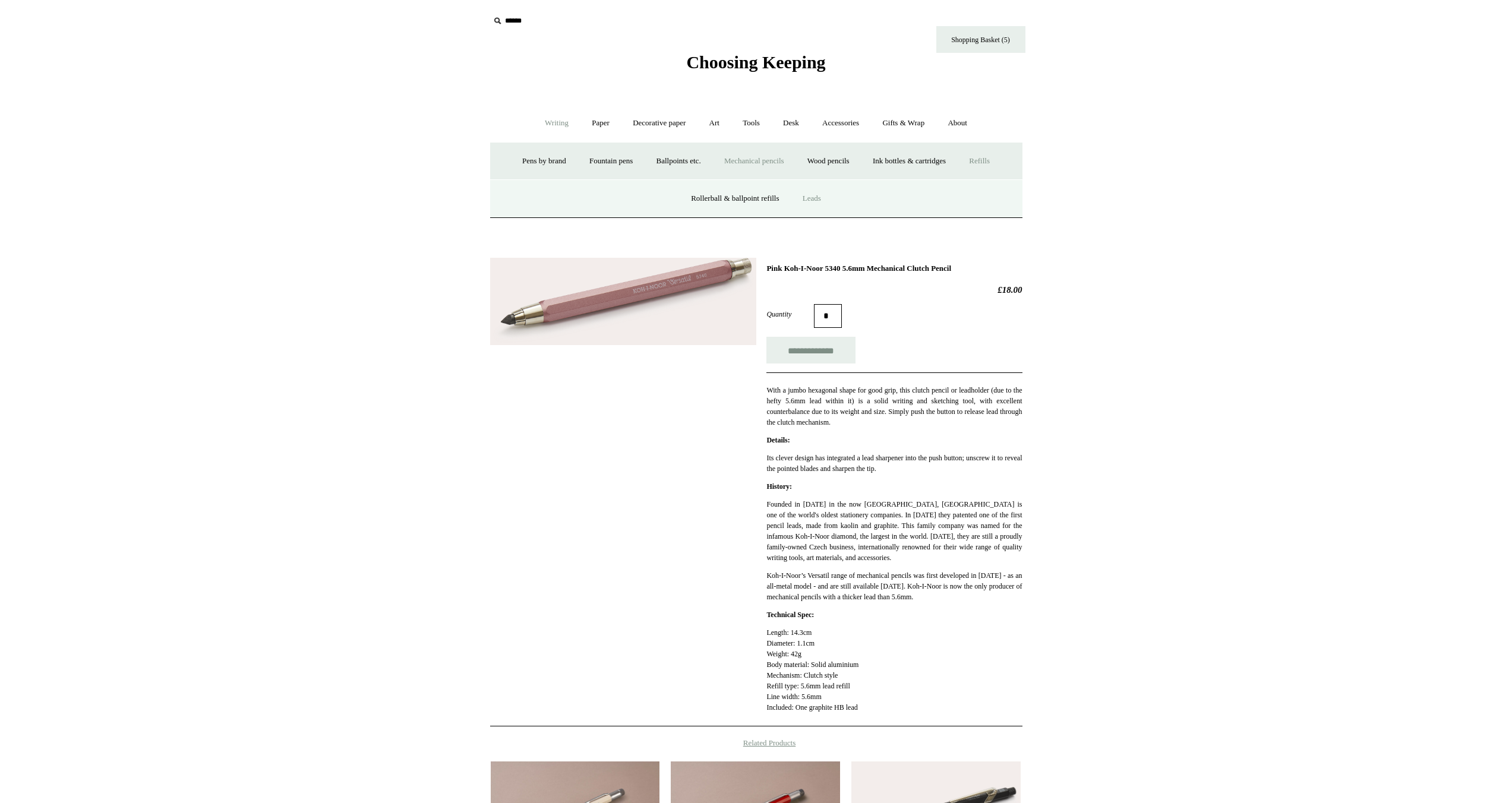
click at [815, 200] on link "Leads" at bounding box center [811, 198] width 40 height 32
